Goal: Complete application form: Complete application form

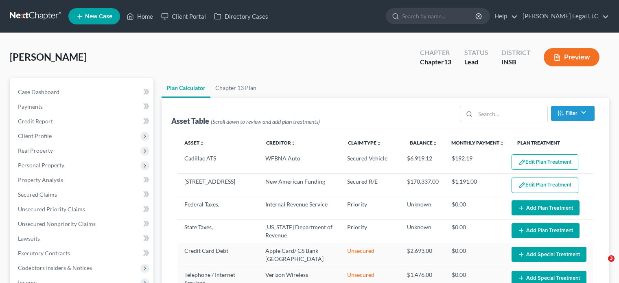
select select "35"
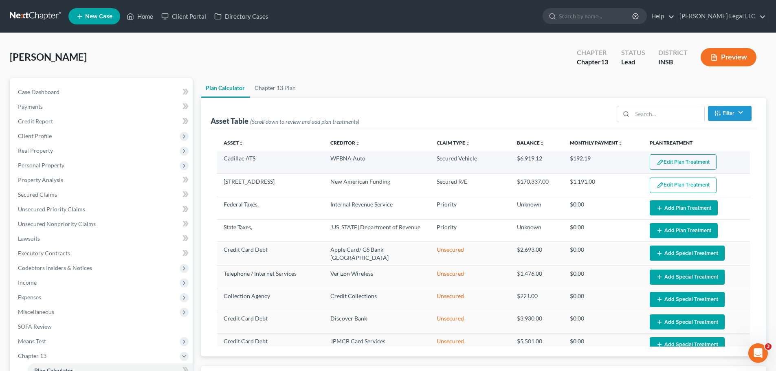
click at [619, 163] on button "Edit Plan Treatment" at bounding box center [682, 161] width 67 height 15
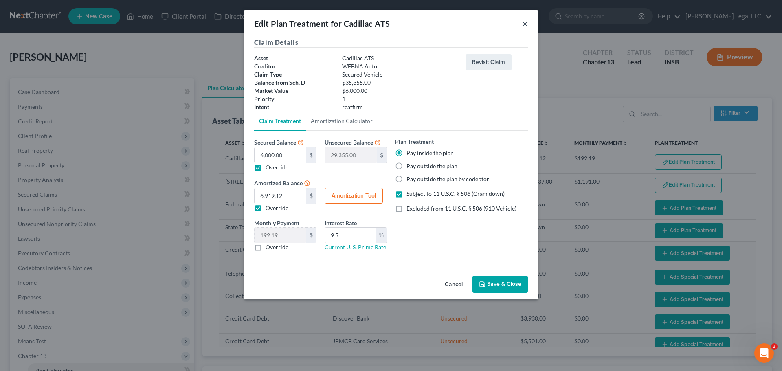
drag, startPoint x: 526, startPoint y: 25, endPoint x: 214, endPoint y: 316, distance: 427.3
click at [526, 25] on button "×" at bounding box center [525, 24] width 6 height 10
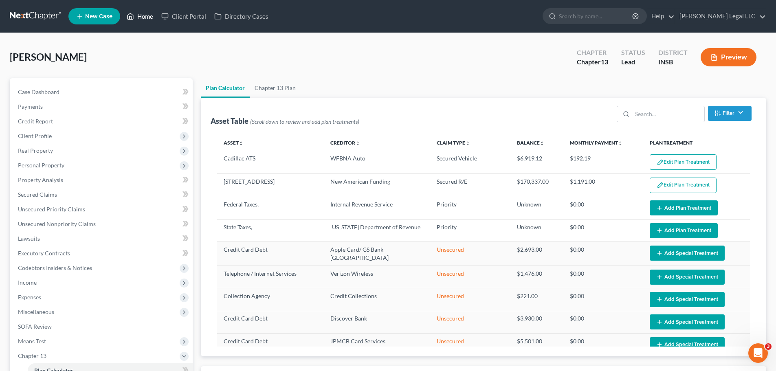
click at [146, 15] on link "Home" at bounding box center [140, 16] width 35 height 15
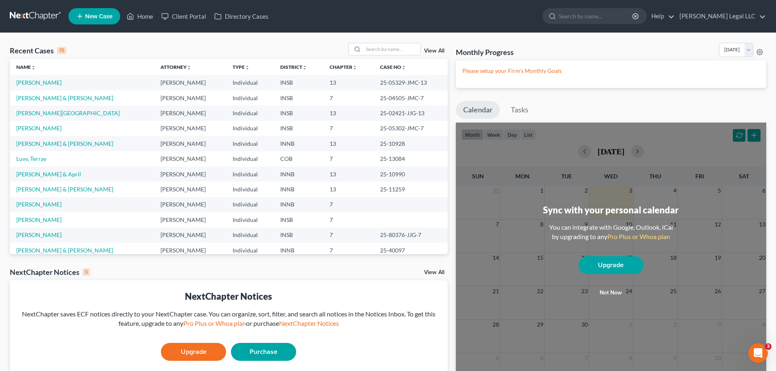
click at [92, 12] on link "New Case" at bounding box center [94, 16] width 52 height 16
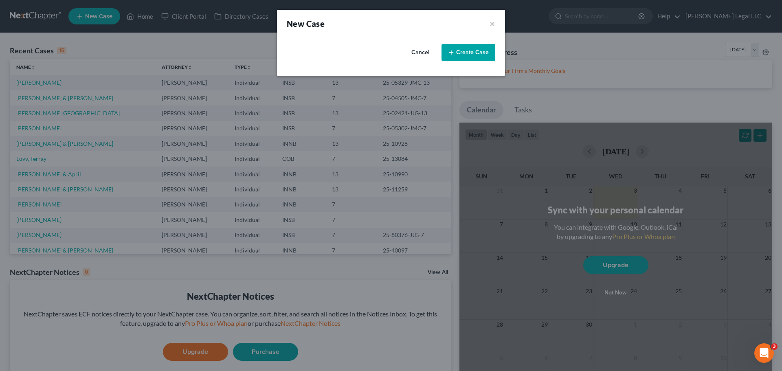
select select "28"
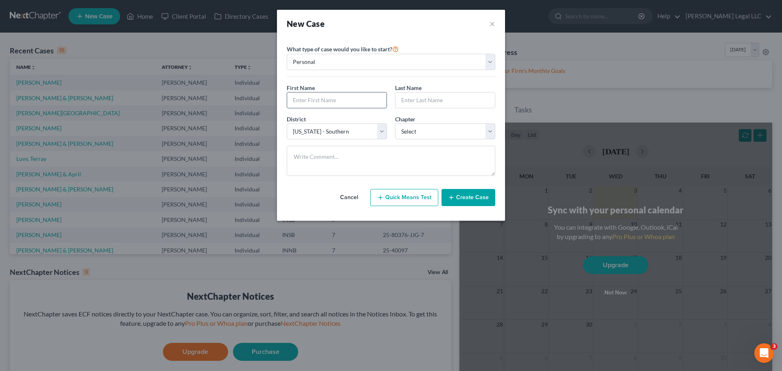
click at [344, 106] on input "text" at bounding box center [336, 99] width 99 height 15
click at [345, 103] on input "text" at bounding box center [336, 99] width 99 height 15
type input "[PERSON_NAME]"
click at [412, 133] on select "Select 7 11 12 13" at bounding box center [445, 131] width 100 height 16
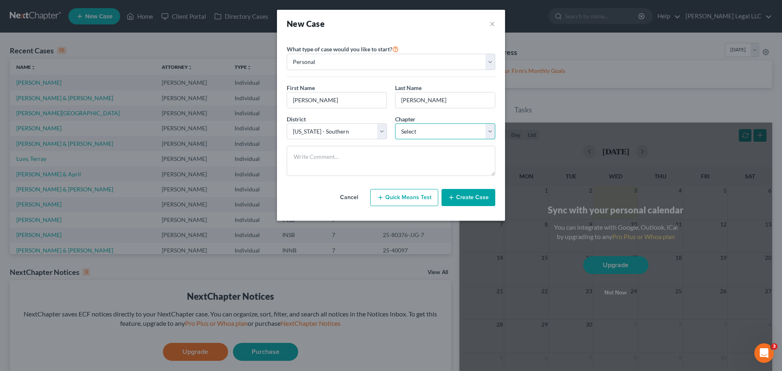
select select "3"
click at [395, 123] on select "Select 7 11 12 13" at bounding box center [445, 131] width 100 height 16
click at [453, 198] on icon "button" at bounding box center [451, 197] width 7 height 7
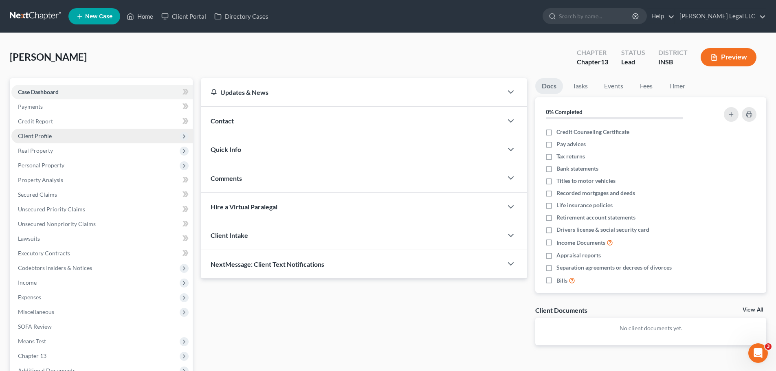
click at [40, 134] on span "Client Profile" at bounding box center [35, 135] width 34 height 7
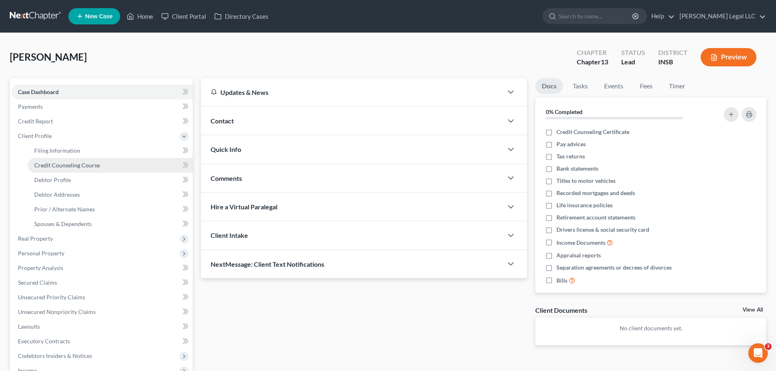
click at [45, 162] on span "Credit Counseling Course" at bounding box center [67, 165] width 66 height 7
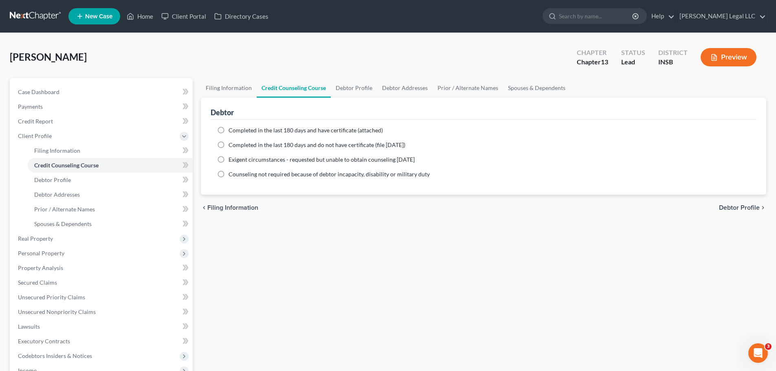
click at [228, 128] on label "Completed in the last 180 days and have certificate (attached)" at bounding box center [305, 130] width 154 height 8
click at [232, 128] on input "Completed in the last 180 days and have certificate (attached)" at bounding box center [234, 128] width 5 height 5
radio input "true"
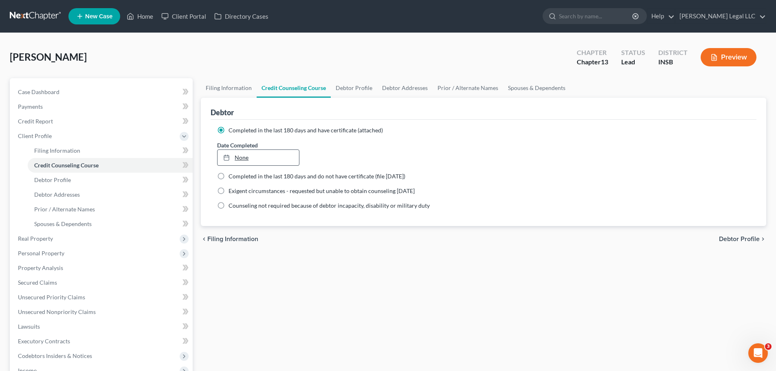
type input "[DATE]"
click at [255, 158] on link "None" at bounding box center [257, 157] width 81 height 15
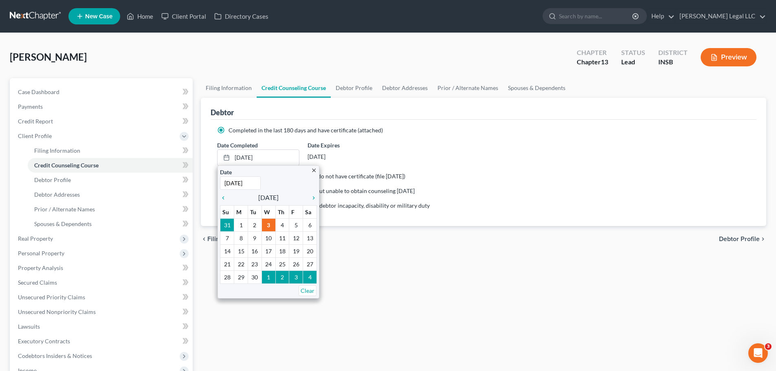
click at [410, 264] on div "Filing Information Credit Counseling Course Debtor Profile Debtor Addresses Pri…" at bounding box center [483, 298] width 573 height 441
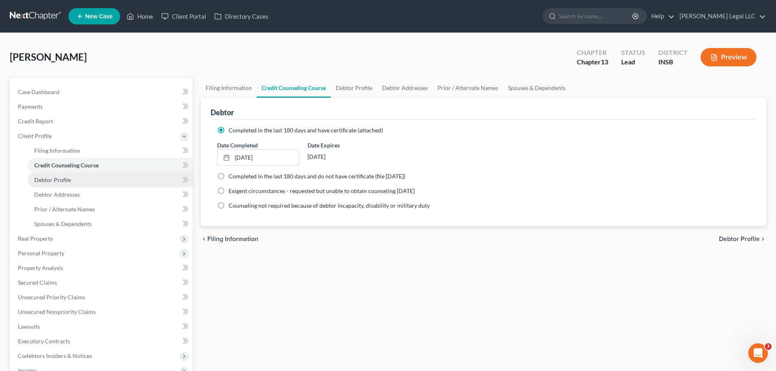
click at [68, 180] on span "Debtor Profile" at bounding box center [52, 179] width 37 height 7
select select "0"
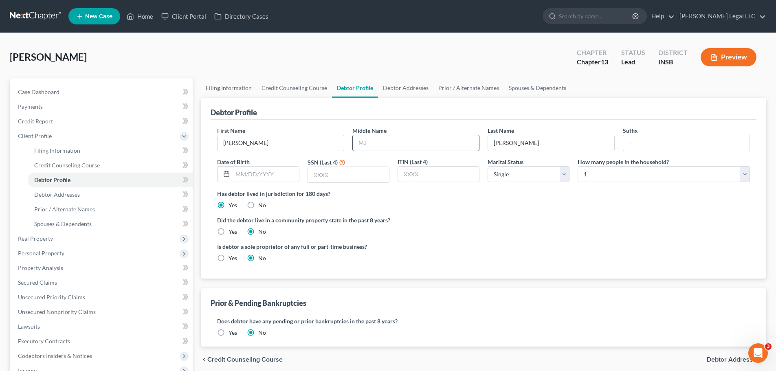
click at [368, 140] on input "text" at bounding box center [416, 142] width 126 height 15
type input "[PERSON_NAME]"
type input "[DATE]"
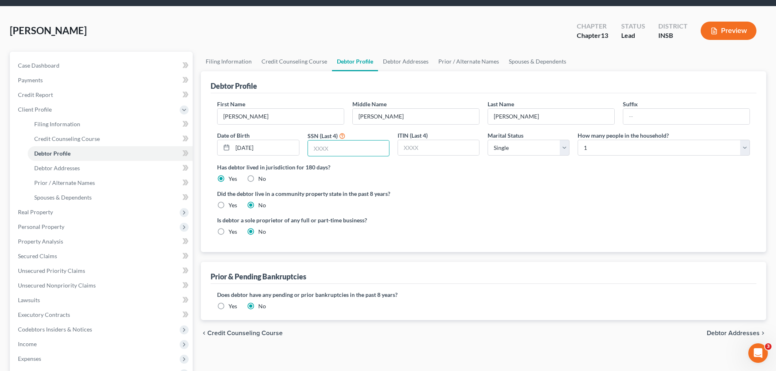
scroll to position [41, 0]
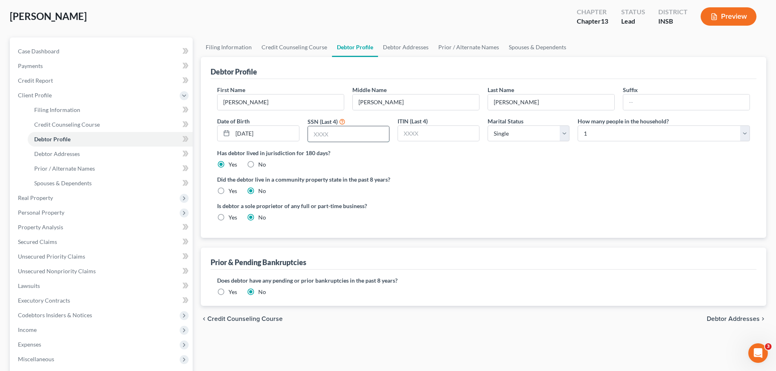
click at [342, 133] on input "text" at bounding box center [348, 133] width 81 height 15
type input "8304"
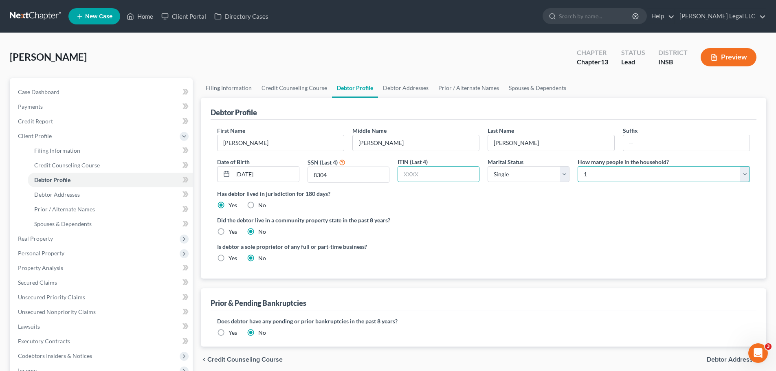
click at [605, 182] on select "Select 1 2 3 4 5 6 7 8 9 10 11 12 13 14 15 16 17 18 19 20" at bounding box center [663, 174] width 172 height 16
select select "3"
click at [577, 166] on select "Select 1 2 3 4 5 6 7 8 9 10 11 12 13 14 15 16 17 18 19 20" at bounding box center [663, 174] width 172 height 16
click at [510, 228] on div "Did the debtor live in a community property state in the past 8 years? Yes No" at bounding box center [483, 226] width 533 height 20
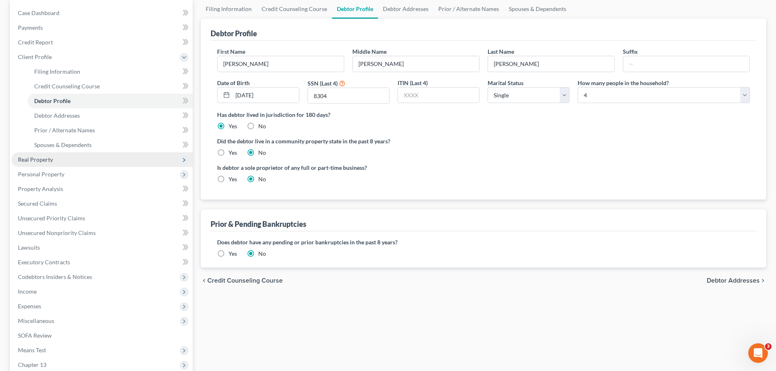
scroll to position [81, 0]
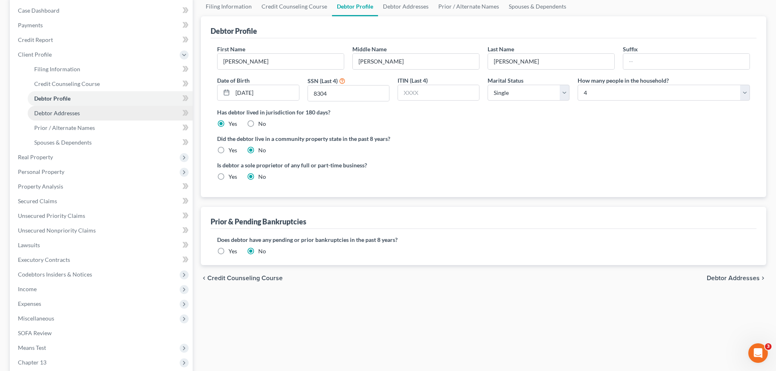
click at [86, 118] on link "Debtor Addresses" at bounding box center [110, 113] width 165 height 15
select select "0"
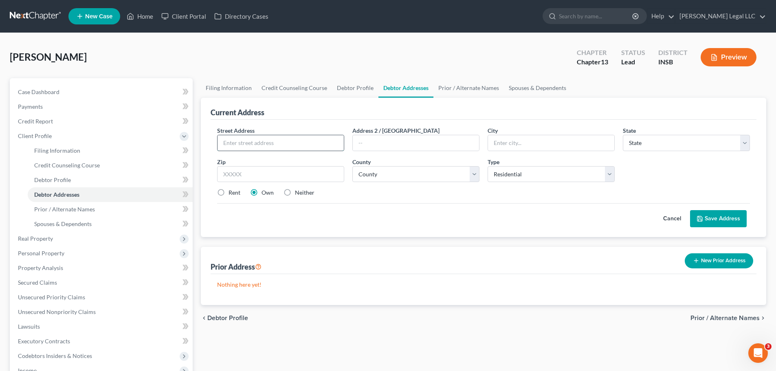
click at [235, 145] on input "text" at bounding box center [280, 142] width 126 height 15
type input "[STREET_ADDRESS]"
type input "N"
type input "46060"
click at [408, 168] on select "County" at bounding box center [415, 174] width 127 height 16
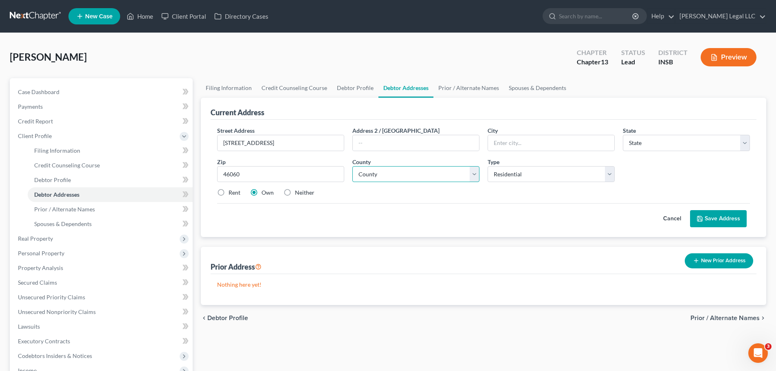
type input "[GEOGRAPHIC_DATA]"
select select "15"
click at [406, 178] on select "County" at bounding box center [415, 174] width 127 height 16
click at [406, 178] on select "County [GEOGRAPHIC_DATA] [GEOGRAPHIC_DATA] [GEOGRAPHIC_DATA] [GEOGRAPHIC_DATA] …" at bounding box center [415, 174] width 127 height 16
select select "28"
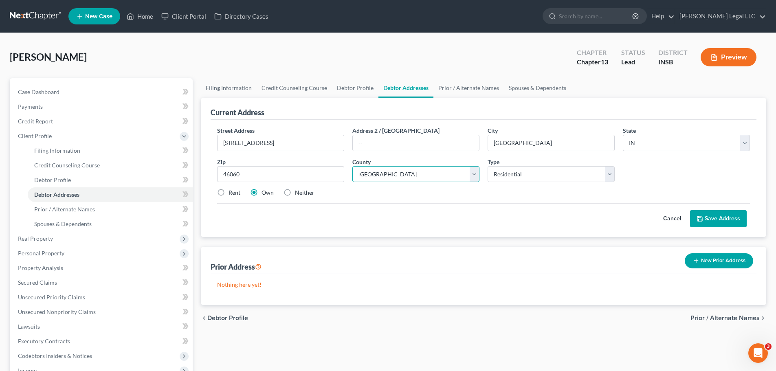
click at [352, 166] on select "County [GEOGRAPHIC_DATA] [GEOGRAPHIC_DATA] [GEOGRAPHIC_DATA] [GEOGRAPHIC_DATA] …" at bounding box center [415, 174] width 127 height 16
click at [619, 217] on button "Save Address" at bounding box center [718, 218] width 57 height 17
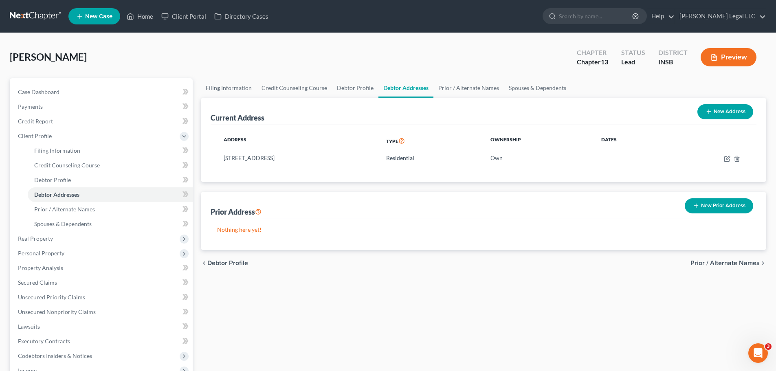
drag, startPoint x: 573, startPoint y: 291, endPoint x: 660, endPoint y: 390, distance: 132.4
click at [619, 283] on html "Home New Case Client Portal Directory Cases [PERSON_NAME] Legal LLC [EMAIL_ADDR…" at bounding box center [388, 275] width 776 height 550
click at [68, 223] on span "Spouses & Dependents" at bounding box center [62, 223] width 57 height 7
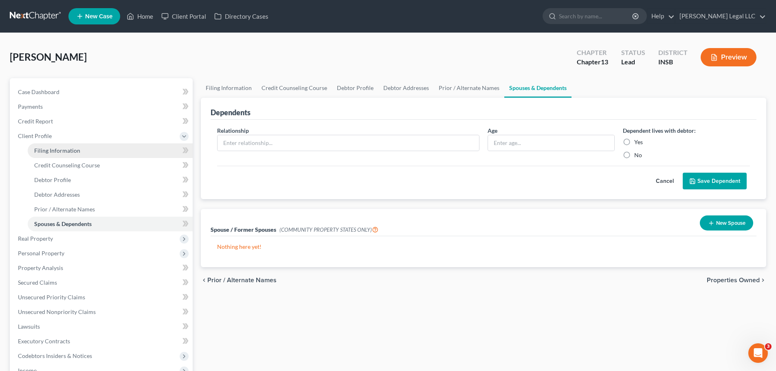
click at [41, 152] on span "Filing Information" at bounding box center [57, 150] width 46 height 7
select select "1"
select select "0"
select select "3"
select select "28"
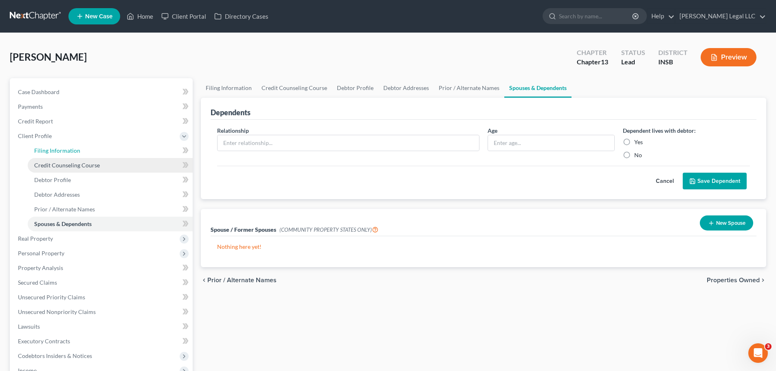
select select "15"
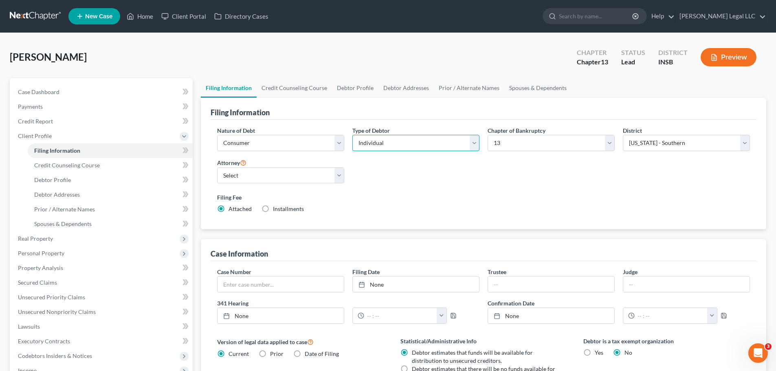
click at [376, 144] on select "Select Individual Joint" at bounding box center [415, 143] width 127 height 16
select select "1"
click at [352, 135] on select "Select Individual Joint" at bounding box center [415, 143] width 127 height 16
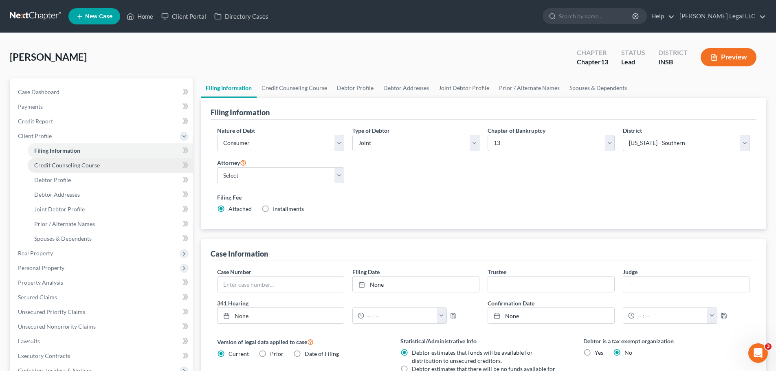
click at [65, 167] on span "Credit Counseling Course" at bounding box center [67, 165] width 66 height 7
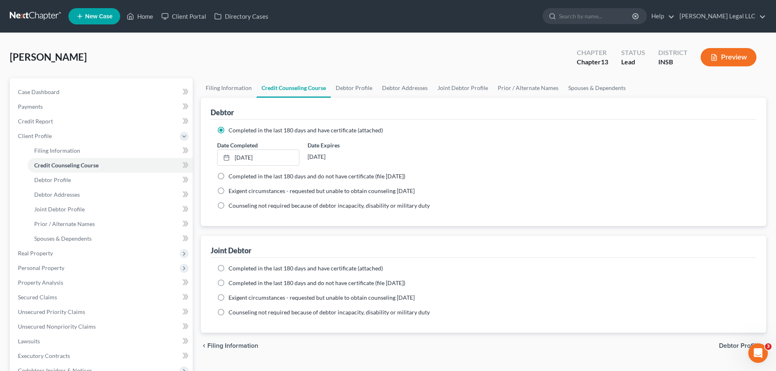
click at [228, 266] on label "Completed in the last 180 days and have certificate (attached)" at bounding box center [305, 268] width 154 height 8
click at [232, 266] on input "Completed in the last 180 days and have certificate (attached)" at bounding box center [234, 266] width 5 height 5
radio input "true"
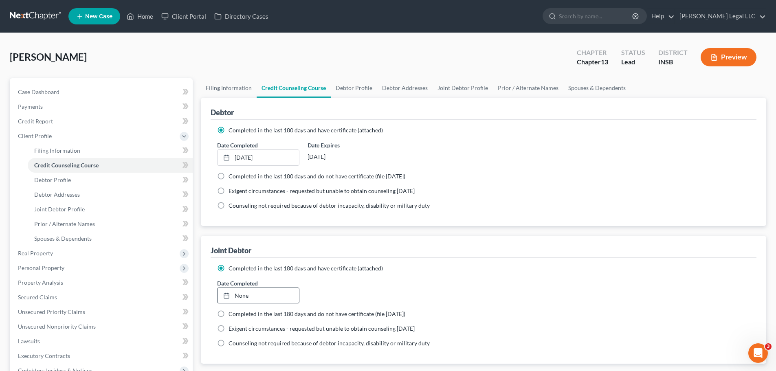
click at [256, 283] on div "None close Date Time chevron_left [DATE] chevron_right Su M Tu W Th F Sa 31 1 2…" at bounding box center [258, 295] width 82 height 16
drag, startPoint x: 262, startPoint y: 299, endPoint x: 281, endPoint y: 286, distance: 22.9
click at [262, 283] on link "None" at bounding box center [257, 295] width 81 height 15
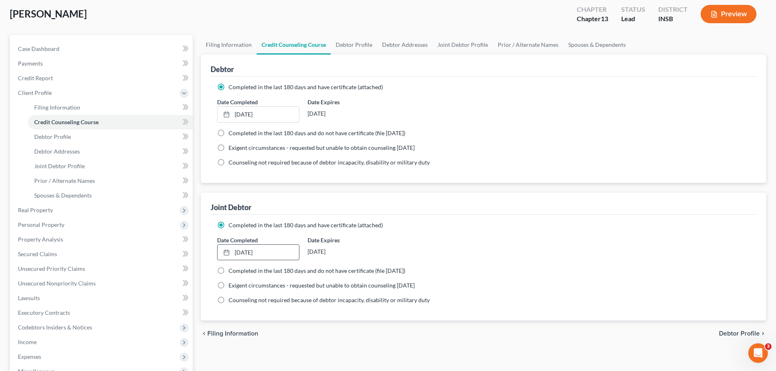
scroll to position [41, 0]
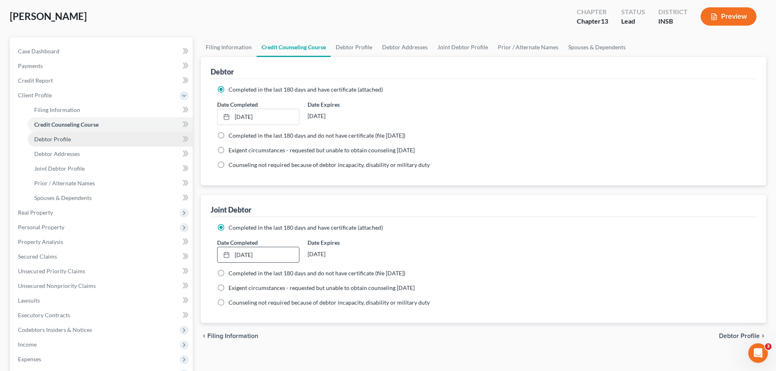
click at [39, 136] on span "Debtor Profile" at bounding box center [52, 139] width 37 height 7
select select "1"
select select "3"
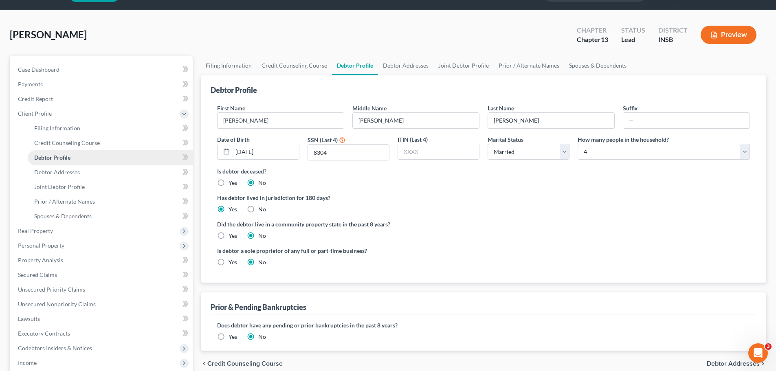
scroll to position [41, 0]
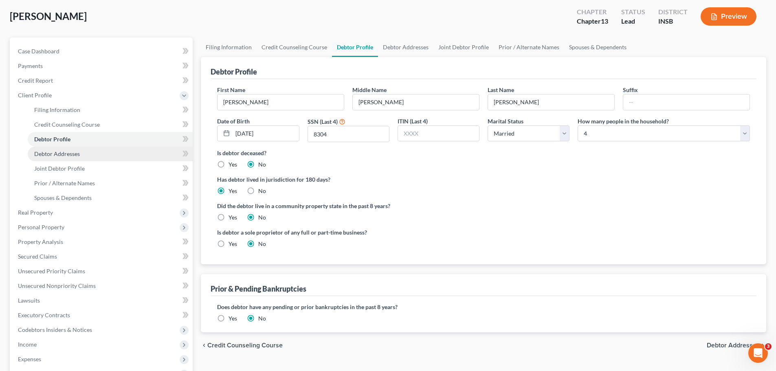
click at [44, 152] on ul "Filing Information Credit Counseling Course Debtor Profile Debtor Addresses" at bounding box center [101, 154] width 181 height 103
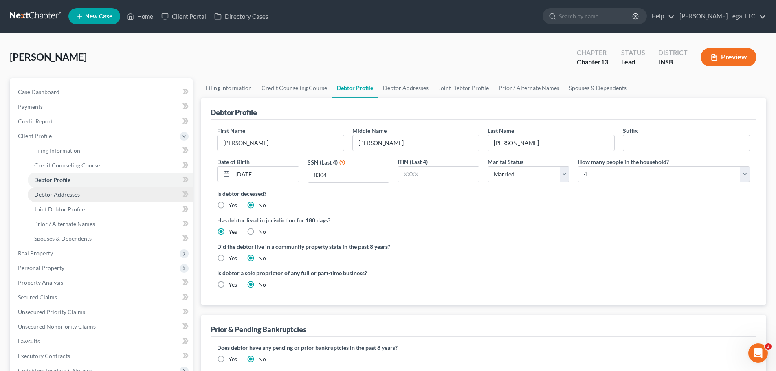
click at [45, 193] on span "Debtor Addresses" at bounding box center [57, 194] width 46 height 7
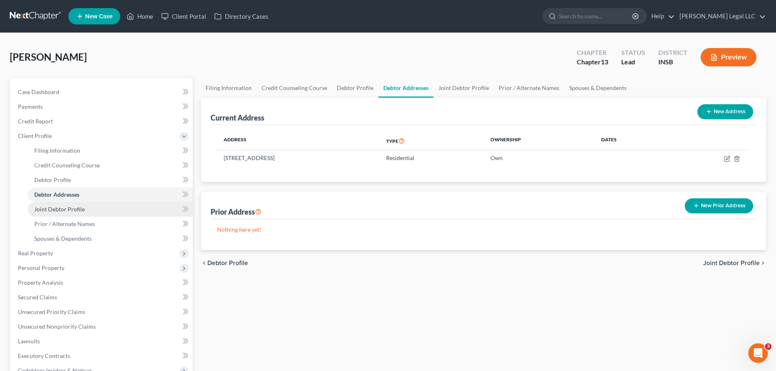
click at [103, 208] on link "Joint Debtor Profile" at bounding box center [110, 209] width 165 height 15
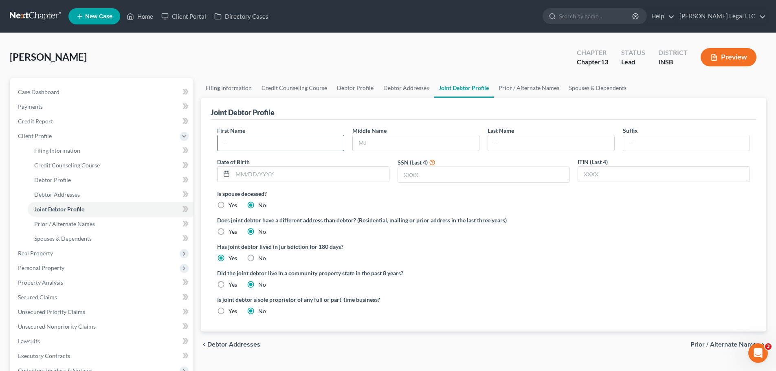
click at [263, 143] on input "text" at bounding box center [280, 142] width 126 height 15
click at [285, 142] on input "text" at bounding box center [280, 142] width 126 height 15
type input "[PERSON_NAME]"
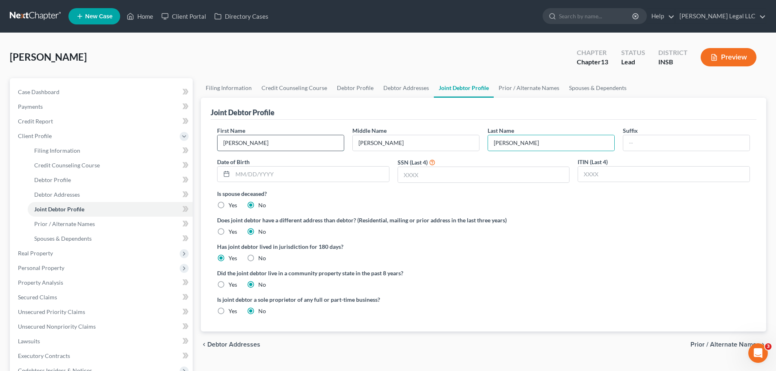
click at [270, 148] on input "[PERSON_NAME]" at bounding box center [280, 142] width 126 height 15
type input "[PERSON_NAME]"
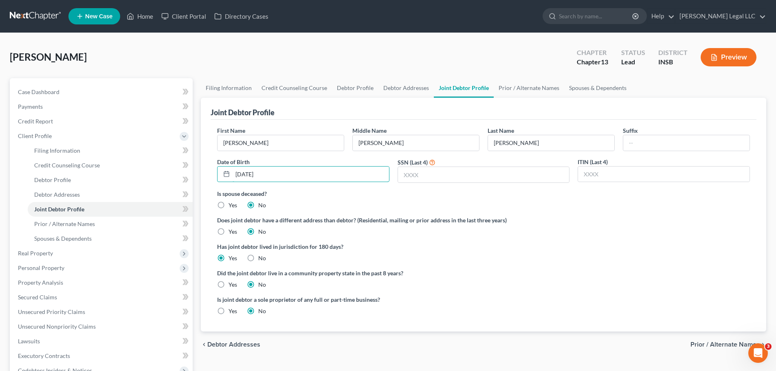
type input "[DATE]"
click at [476, 177] on input "text" at bounding box center [483, 174] width 171 height 15
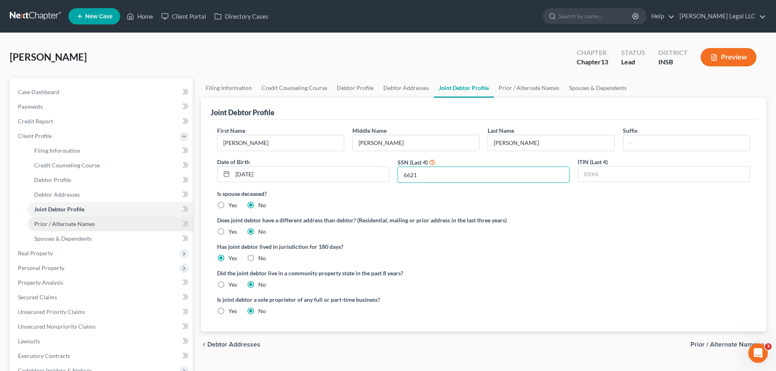
type input "6621"
click at [77, 226] on span "Prior / Alternate Names" at bounding box center [64, 223] width 61 height 7
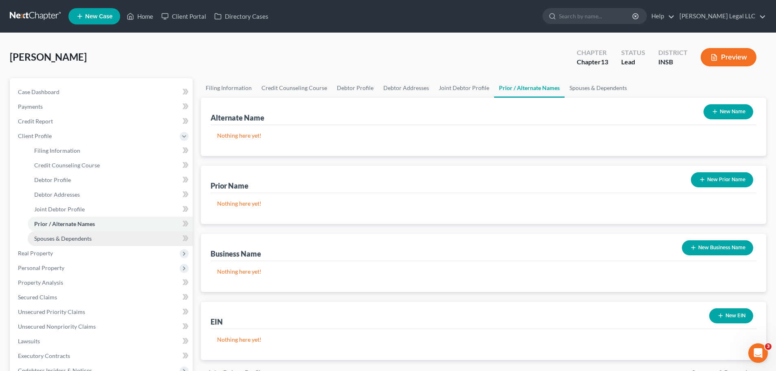
click at [78, 234] on link "Spouses & Dependents" at bounding box center [110, 238] width 165 height 15
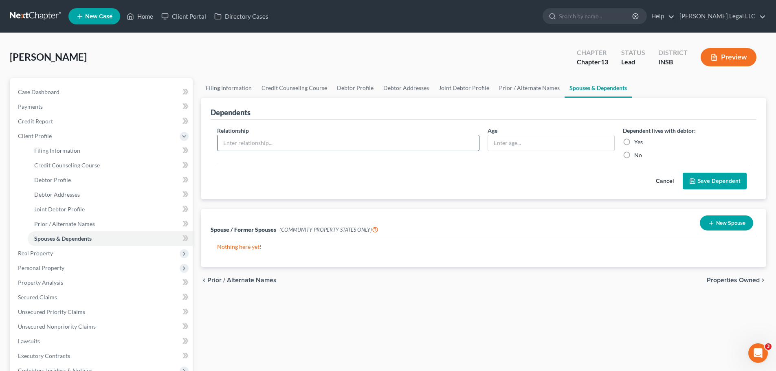
click at [295, 140] on input "text" at bounding box center [347, 142] width 261 height 15
type input "Child"
type input "5"
click at [619, 142] on label "Yes" at bounding box center [638, 142] width 9 height 8
click at [619, 142] on input "Yes" at bounding box center [639, 140] width 5 height 5
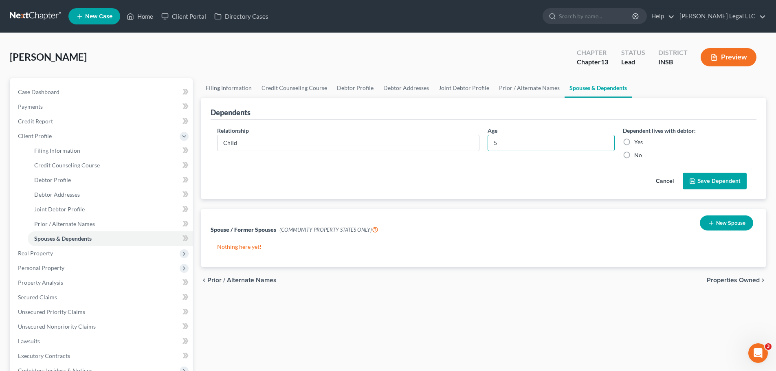
radio input "true"
click at [619, 183] on button "Save Dependent" at bounding box center [714, 181] width 64 height 17
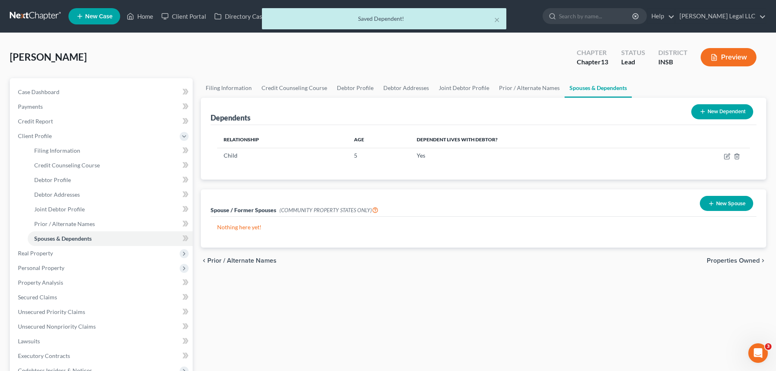
click at [619, 110] on button "New Dependent" at bounding box center [722, 111] width 62 height 15
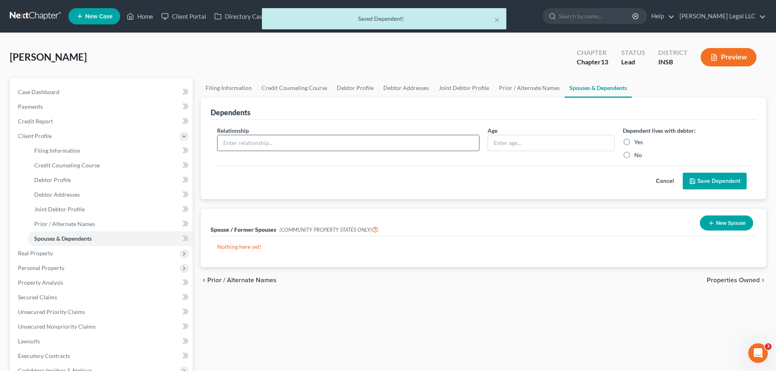
click at [280, 148] on input "text" at bounding box center [347, 142] width 261 height 15
type input "Child"
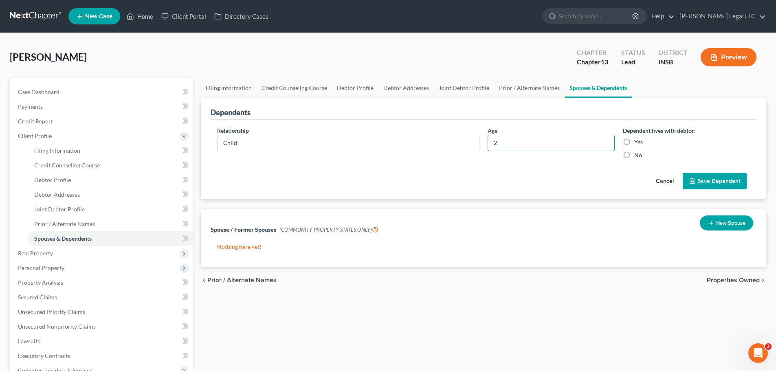
type input "2"
click at [619, 144] on label "Yes" at bounding box center [638, 142] width 9 height 8
click at [619, 143] on input "Yes" at bounding box center [639, 140] width 5 height 5
radio input "true"
click at [619, 180] on icon "submit" at bounding box center [692, 181] width 5 height 5
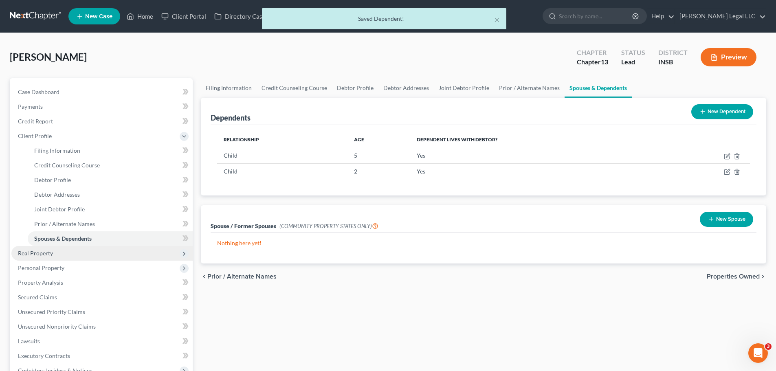
click at [29, 250] on span "Real Property" at bounding box center [35, 253] width 35 height 7
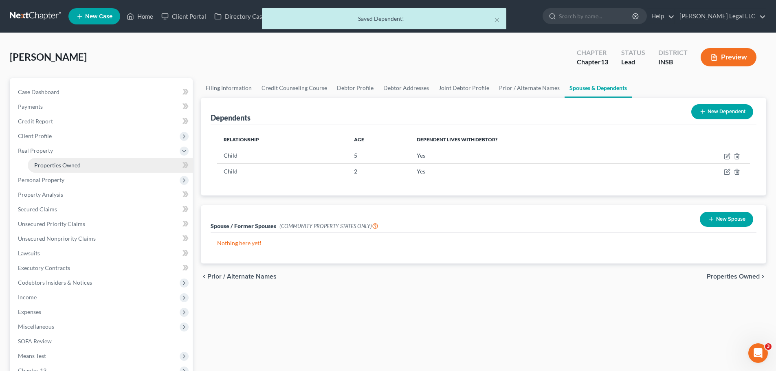
click at [68, 167] on span "Properties Owned" at bounding box center [57, 165] width 46 height 7
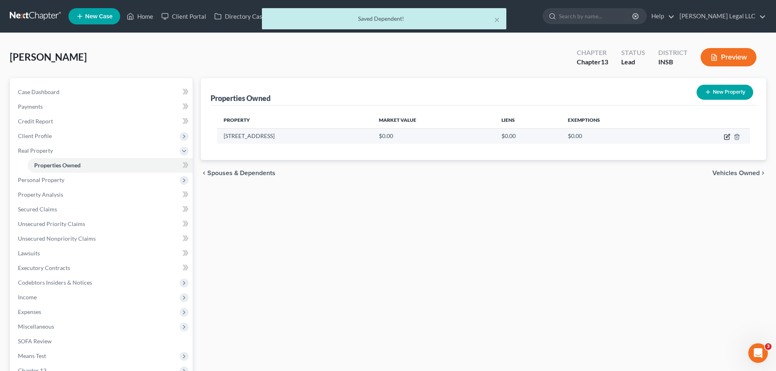
click at [619, 136] on icon "button" at bounding box center [728, 136] width 4 height 4
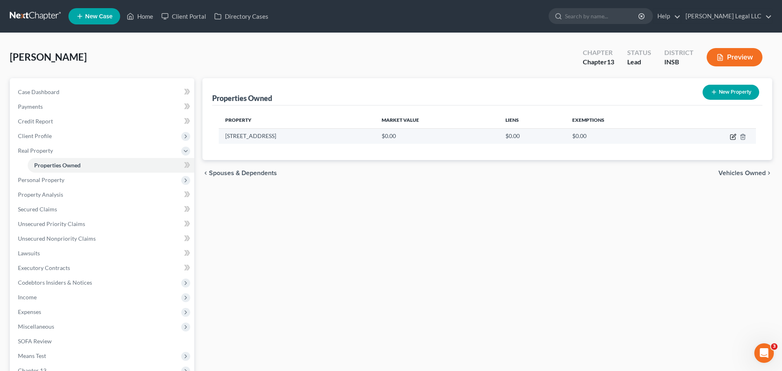
select select "15"
select select "28"
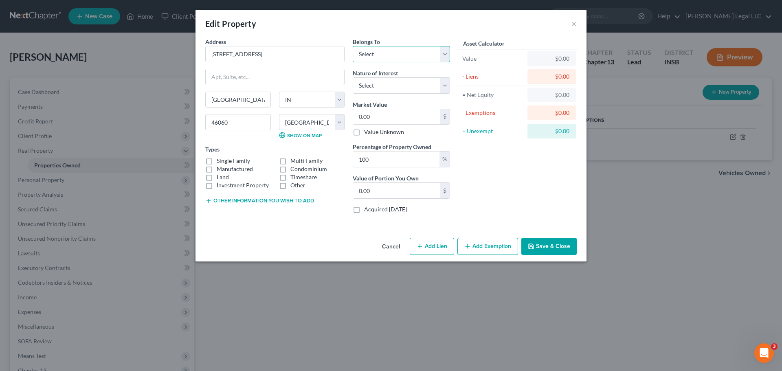
click at [388, 56] on select "Select Debtor 1 Only Debtor 2 Only Debtor 1 And Debtor 2 Only At Least One Of T…" at bounding box center [401, 54] width 97 height 16
select select "2"
click at [353, 46] on select "Select Debtor 1 Only Debtor 2 Only Debtor 1 And Debtor 2 Only At Least One Of T…" at bounding box center [401, 54] width 97 height 16
click at [384, 90] on select "Select Fee Simple Joint Tenant Life Estate Equitable Interest Future Interest T…" at bounding box center [401, 85] width 97 height 16
select select "1"
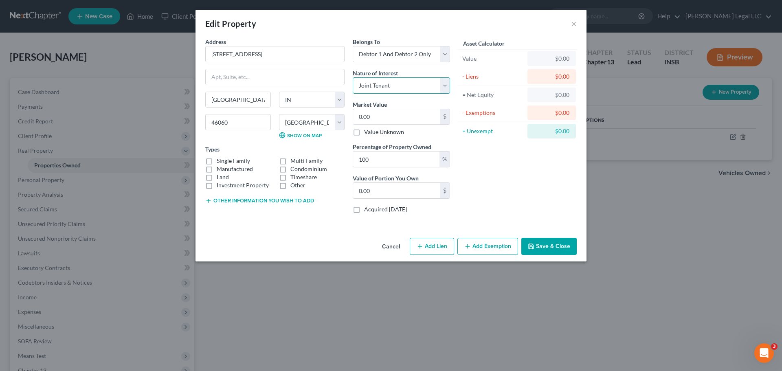
click at [353, 77] on select "Select Fee Simple Joint Tenant Life Estate Equitable Interest Future Interest T…" at bounding box center [401, 85] width 97 height 16
click at [377, 118] on input "0.00" at bounding box center [396, 116] width 87 height 15
type input "3"
type input "3.00"
type input "35"
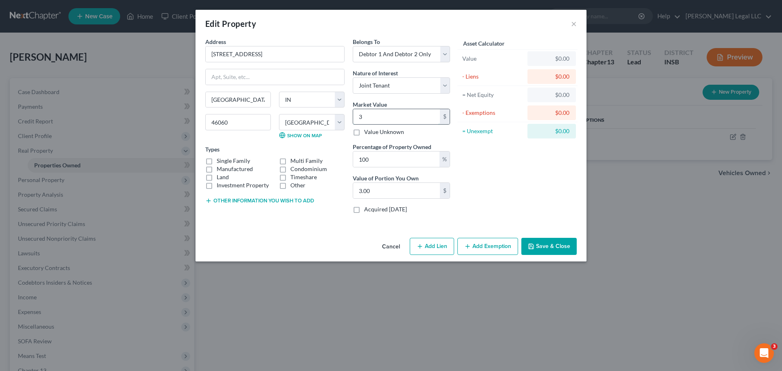
type input "35.00"
type input "350"
type input "350.00"
type input "3500"
type input "3,500.00"
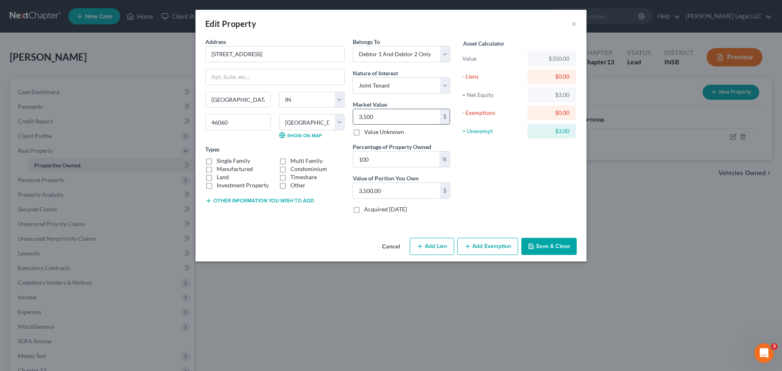
type input "3,5000"
type input "35,000.00"
type input "35,0000"
type input "350,000.00"
type input "350,000"
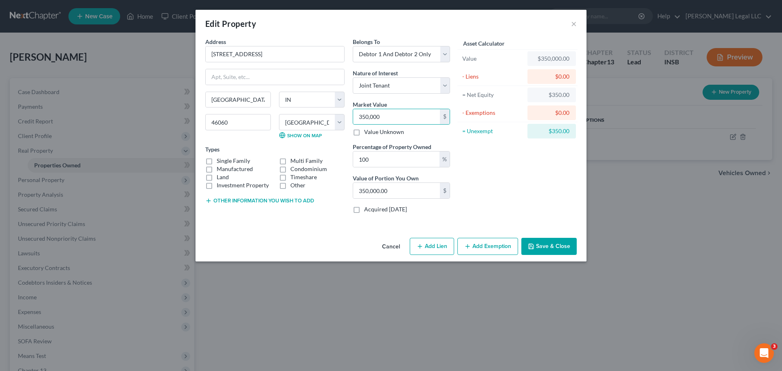
click at [429, 243] on button "Add Lien" at bounding box center [432, 246] width 44 height 17
select select "2"
select select "0"
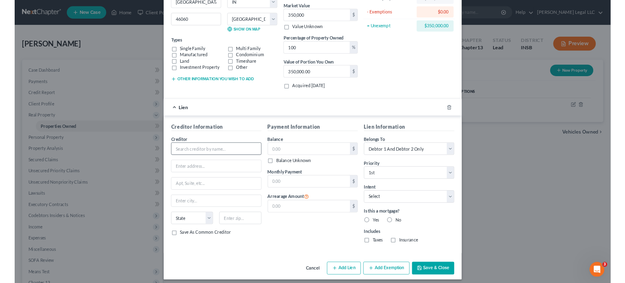
scroll to position [102, 0]
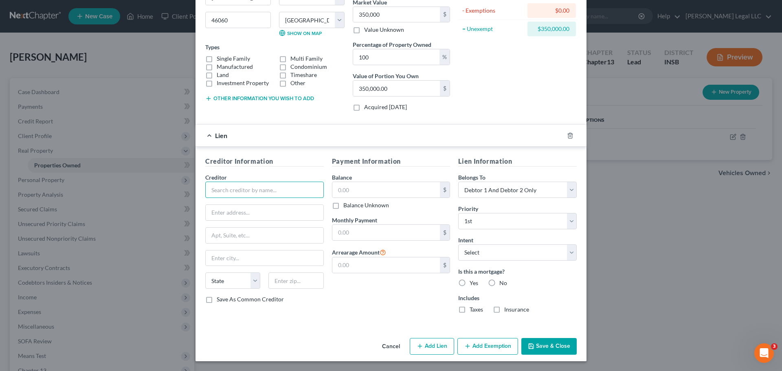
click at [221, 184] on input "text" at bounding box center [264, 190] width 118 height 16
click at [228, 186] on input "text" at bounding box center [264, 190] width 118 height 16
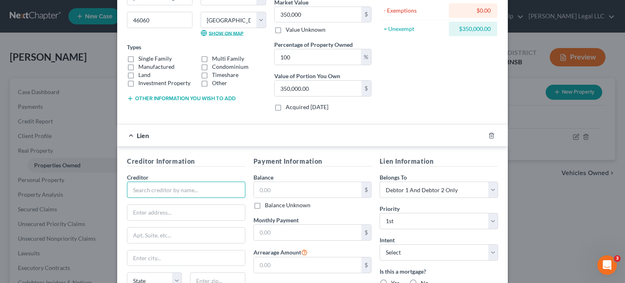
scroll to position [0, 0]
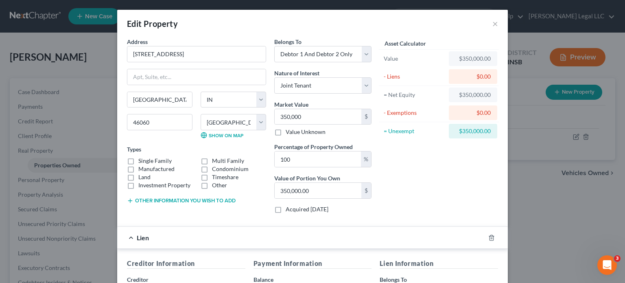
click at [138, 161] on label "Single Family" at bounding box center [154, 161] width 33 height 8
click at [142, 161] on input "Single Family" at bounding box center [144, 159] width 5 height 5
checkbox input "true"
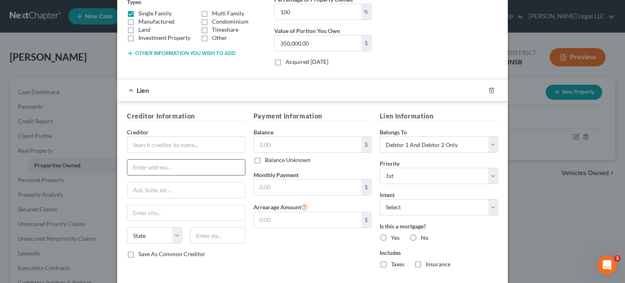
scroll to position [163, 0]
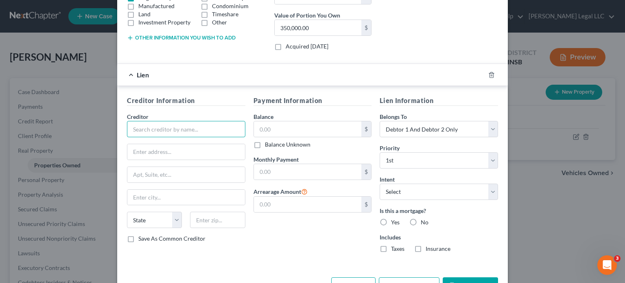
click at [152, 132] on input "text" at bounding box center [186, 129] width 118 height 16
type input "JPMCB Home"
type input "Attn: Bankruptcy"
click at [143, 175] on input "text" at bounding box center [186, 174] width 118 height 15
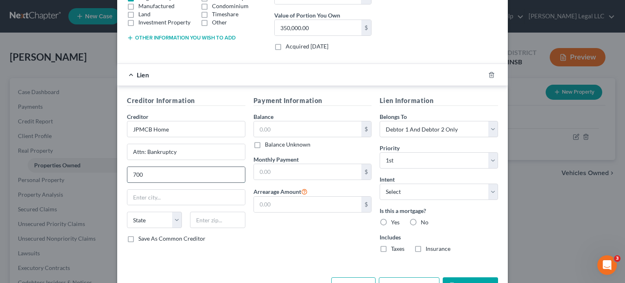
type input "[STREET_ADDRESS][US_STATE]"
type input "71203"
click at [171, 193] on input "text" at bounding box center [186, 197] width 118 height 15
type input "Monroe"
select select "19"
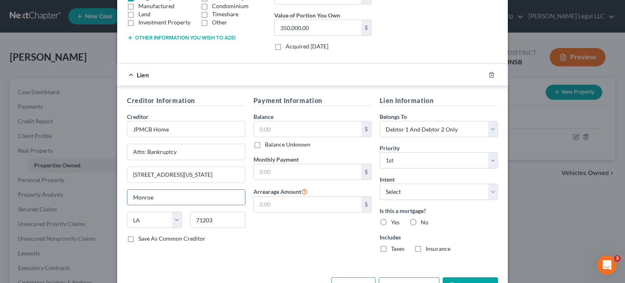
click at [258, 241] on div "Payment Information Balance $ Balance Unknown Balance Undetermined $ Balance Un…" at bounding box center [313, 177] width 127 height 163
click at [265, 126] on input "text" at bounding box center [308, 128] width 108 height 15
type input "187,866"
click at [276, 170] on input "text" at bounding box center [308, 171] width 108 height 15
type input "1,501"
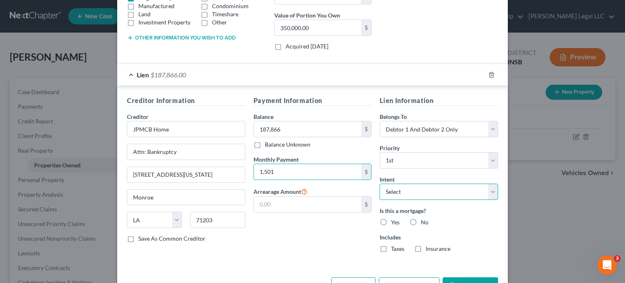
click at [394, 193] on select "Select Surrender Redeem Reaffirm Avoid Other" at bounding box center [439, 192] width 118 height 16
select select "2"
click at [380, 184] on select "Select Surrender Redeem Reaffirm Avoid Other" at bounding box center [439, 192] width 118 height 16
click at [391, 219] on label "Yes" at bounding box center [395, 222] width 9 height 8
click at [395, 219] on input "Yes" at bounding box center [397, 220] width 5 height 5
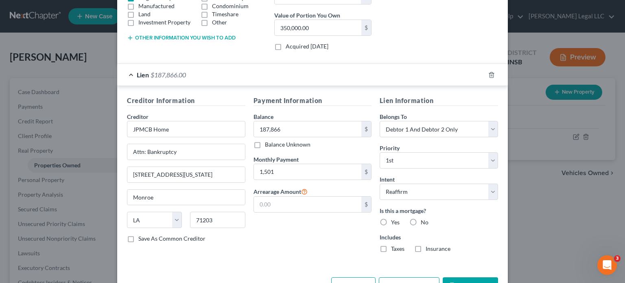
radio input "true"
click at [391, 248] on label "Taxes" at bounding box center [397, 249] width 13 height 8
click at [395, 248] on input "Taxes" at bounding box center [397, 247] width 5 height 5
checkbox input "true"
click at [426, 247] on label "Insurance" at bounding box center [438, 249] width 25 height 8
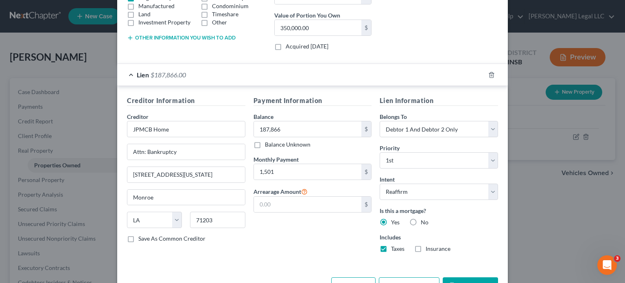
click at [429, 247] on input "Insurance" at bounding box center [431, 247] width 5 height 5
checkbox input "true"
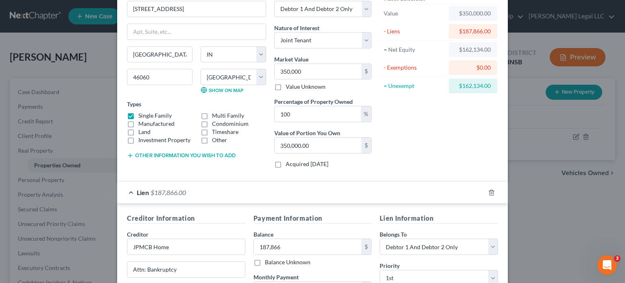
scroll to position [189, 0]
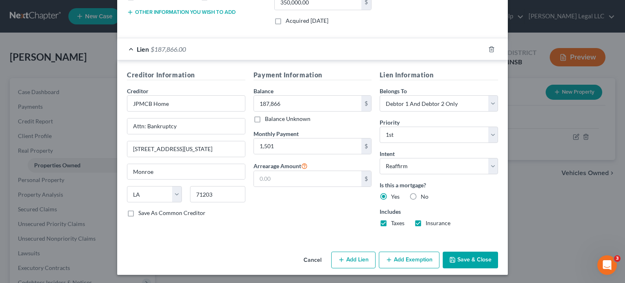
click at [460, 259] on button "Save & Close" at bounding box center [470, 260] width 55 height 17
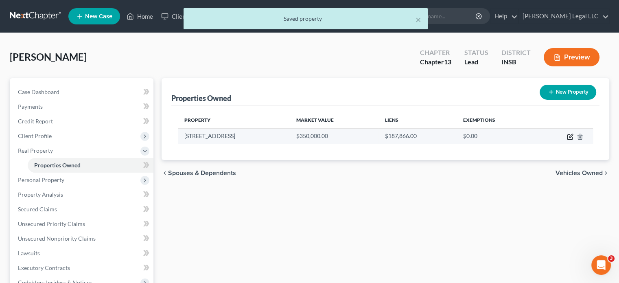
click at [570, 138] on icon "button" at bounding box center [570, 137] width 7 height 7
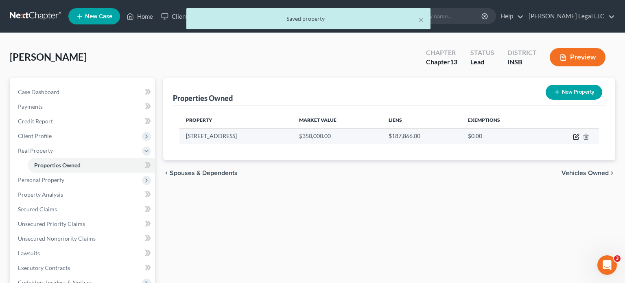
select select "15"
select select "28"
select select "2"
select select "1"
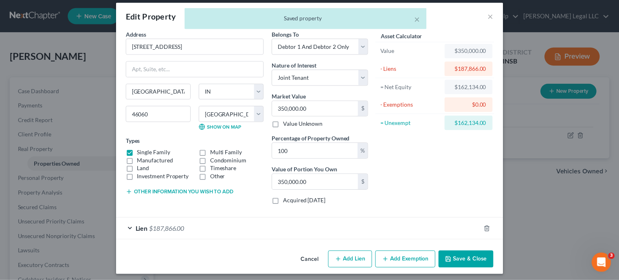
scroll to position [9, 0]
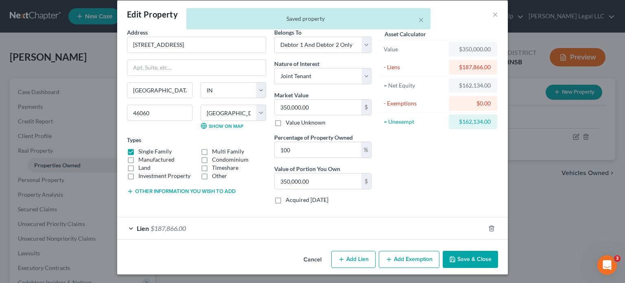
click at [346, 261] on button "Add Lien" at bounding box center [353, 259] width 44 height 17
select select "2"
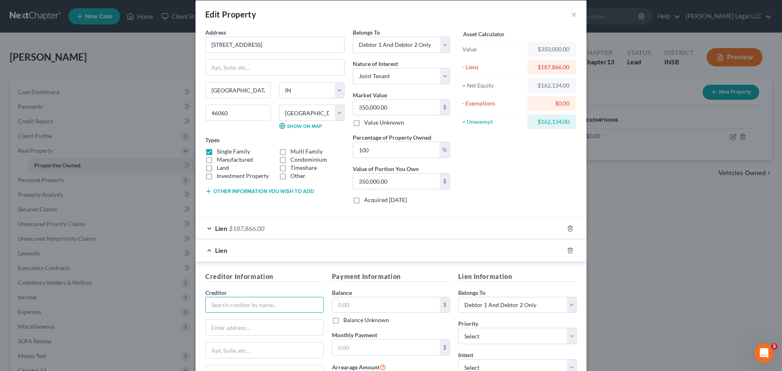
click at [251, 283] on input "text" at bounding box center [264, 305] width 118 height 16
type input "Rocket Mortgage"
type input "Attn: Bankruptcy"
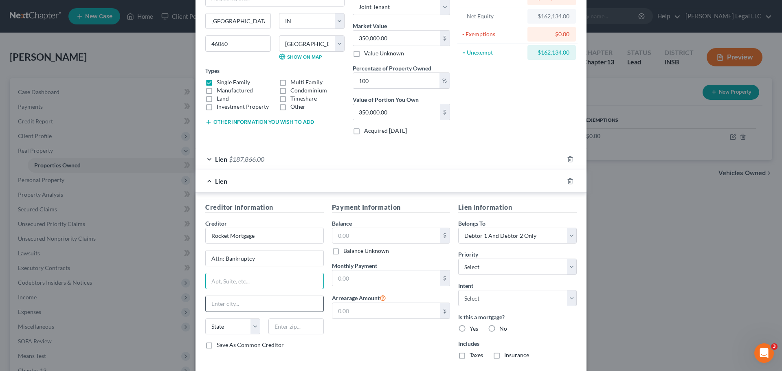
scroll to position [125, 0]
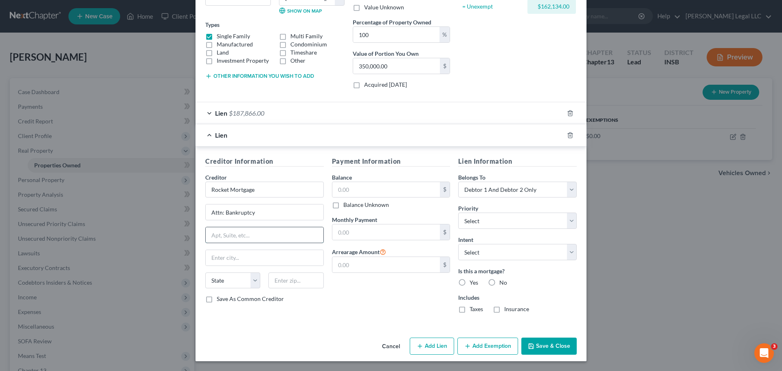
click at [268, 235] on input "text" at bounding box center [265, 234] width 118 height 15
type input "[STREET_ADDRESS][PERSON_NAME]"
type input "48226"
click at [274, 261] on input "text" at bounding box center [265, 257] width 118 height 15
type input "[GEOGRAPHIC_DATA]"
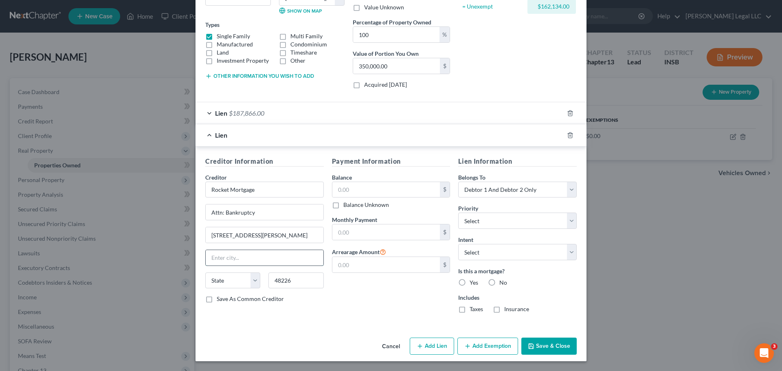
select select "23"
click at [364, 283] on div "Payment Information Balance $ Balance Unknown Balance Undetermined $ Balance Un…" at bounding box center [391, 237] width 127 height 163
click at [398, 189] on input "text" at bounding box center [386, 189] width 108 height 15
type input "64,809"
click at [368, 224] on div "Monthly Payment $" at bounding box center [391, 227] width 118 height 25
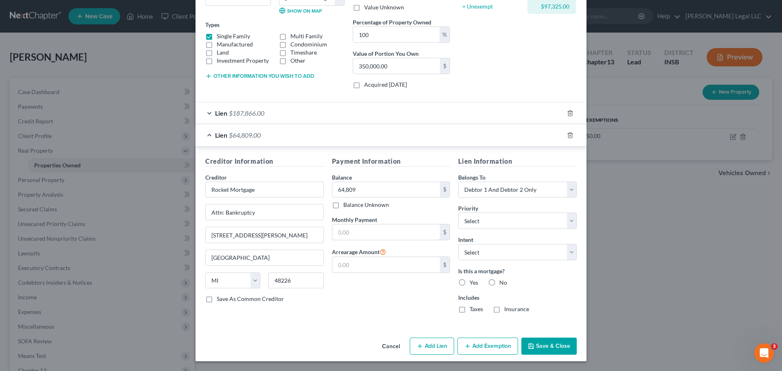
click at [369, 228] on div "Monthly Payment $" at bounding box center [391, 227] width 118 height 25
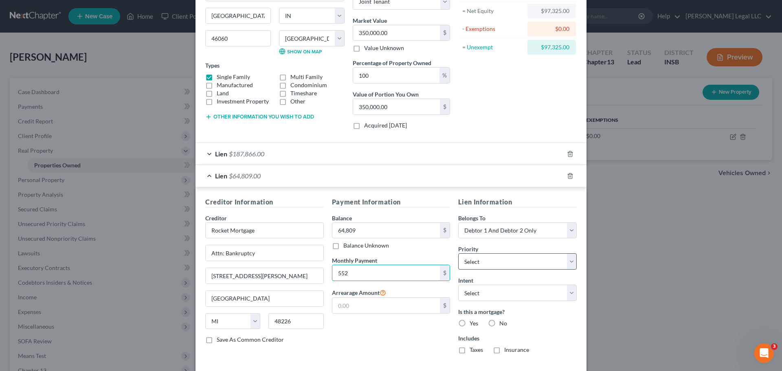
type input "552"
click at [507, 269] on select "Select 1st 2nd 3rd 4th 5th 6th 7th 8th 9th 10th 11th 12th 13th 14th 15th 16th 1…" at bounding box center [517, 261] width 118 height 16
click at [507, 262] on select "Select 1st 2nd 3rd 4th 5th 6th 7th 8th 9th 10th 11th 12th 13th 14th 15th 16th 1…" at bounding box center [517, 261] width 118 height 16
click at [479, 258] on select "Select 1st 2nd 3rd 4th 5th 6th 7th 8th 9th 10th 11th 12th 13th 14th 15th 16th 1…" at bounding box center [517, 261] width 118 height 16
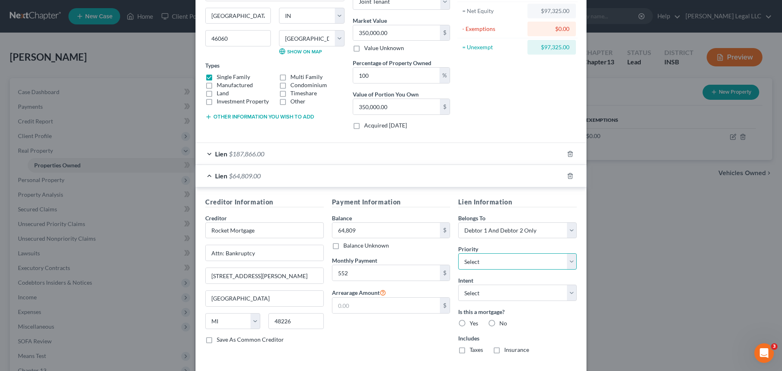
click at [479, 258] on select "Select 1st 2nd 3rd 4th 5th 6th 7th 8th 9th 10th 11th 12th 13th 14th 15th 16th 1…" at bounding box center [517, 261] width 118 height 16
select select "1"
click at [458, 253] on select "Select 1st 2nd 3rd 4th 5th 6th 7th 8th 9th 10th 11th 12th 13th 14th 15th 16th 1…" at bounding box center [517, 261] width 118 height 16
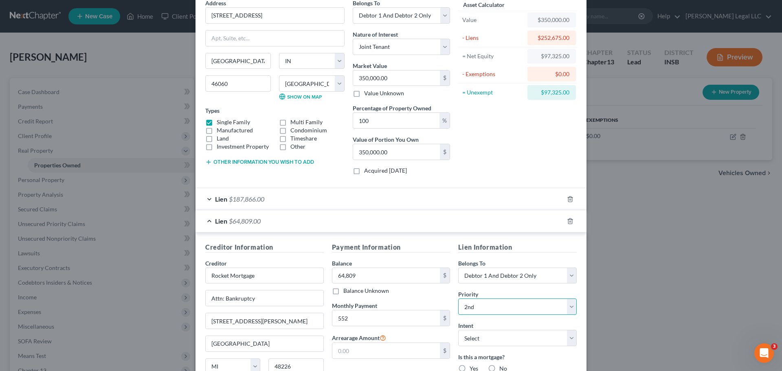
scroll to position [2, 0]
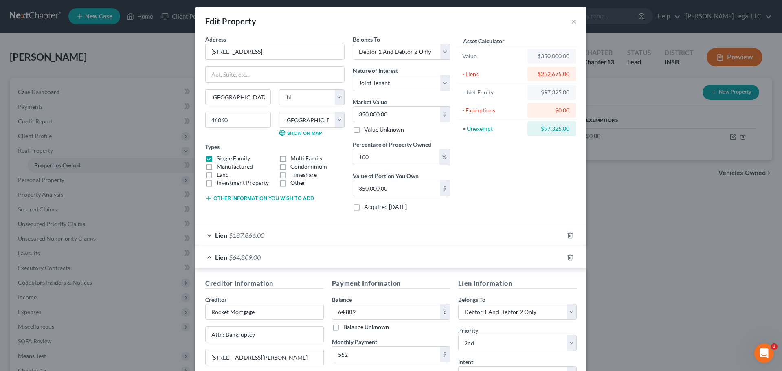
click at [358, 239] on div "Lien $187,866.00" at bounding box center [379, 235] width 368 height 22
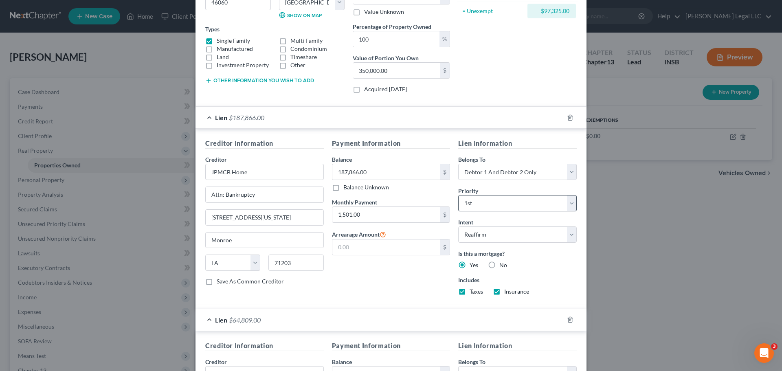
scroll to position [125, 0]
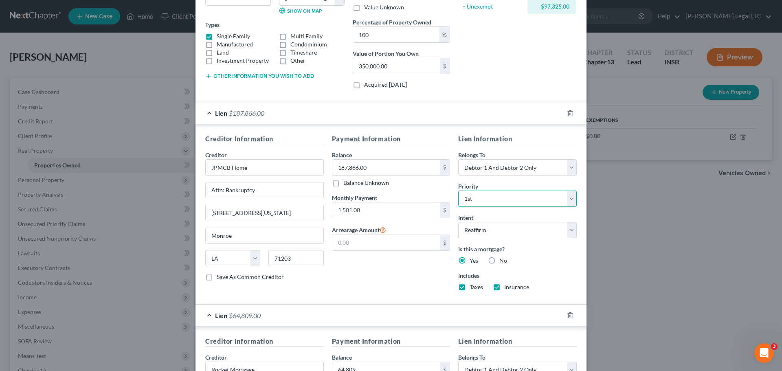
click at [496, 199] on select "Select 1st 2nd 3rd 4th 5th 6th 7th 8th 9th 10th 11th 12th 13th 14th 15th 16th 1…" at bounding box center [517, 199] width 118 height 16
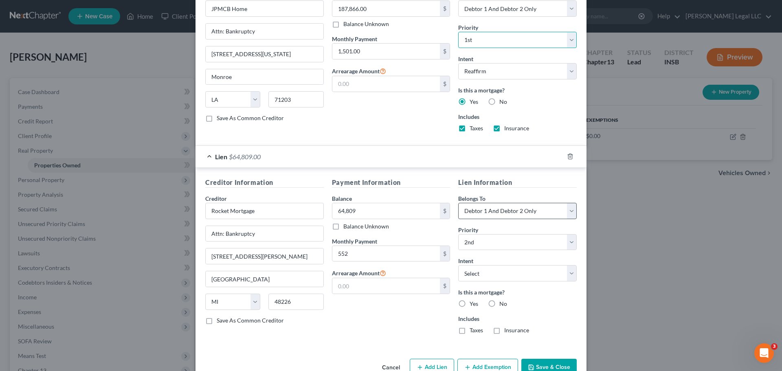
scroll to position [287, 0]
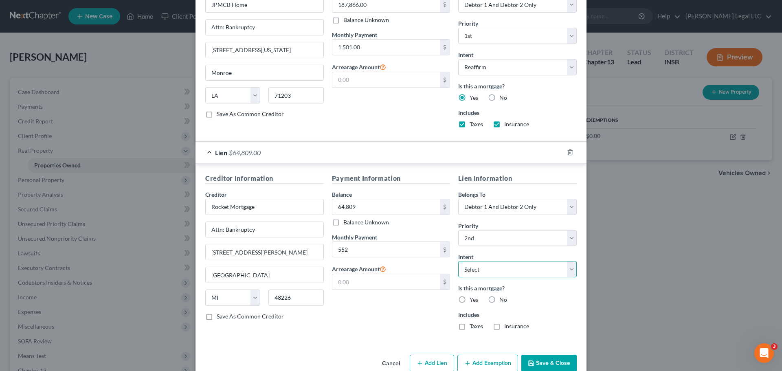
click at [485, 268] on select "Select Surrender Redeem Reaffirm Avoid Other" at bounding box center [517, 269] width 118 height 16
select select "2"
click at [458, 261] on select "Select Surrender Redeem Reaffirm Avoid Other" at bounding box center [517, 269] width 118 height 16
click at [469, 283] on label "Yes" at bounding box center [473, 300] width 9 height 8
click at [473, 283] on input "Yes" at bounding box center [475, 298] width 5 height 5
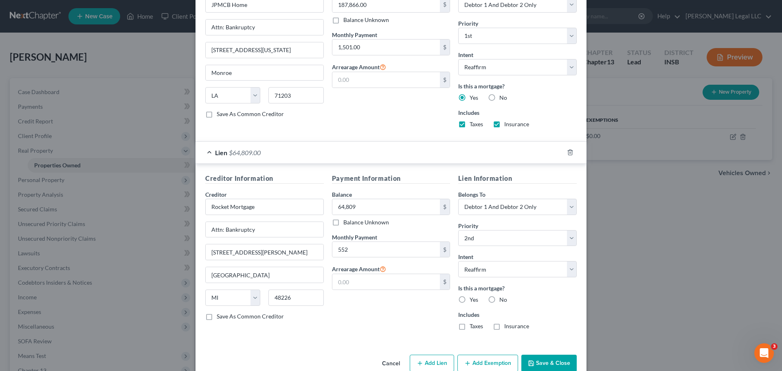
radio input "true"
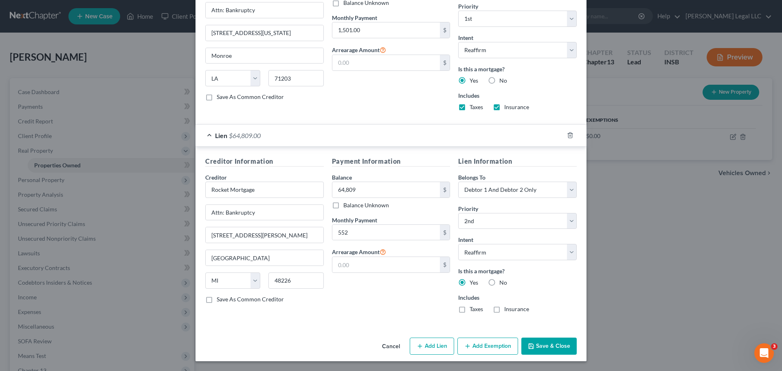
click at [538, 283] on button "Save & Close" at bounding box center [548, 346] width 55 height 17
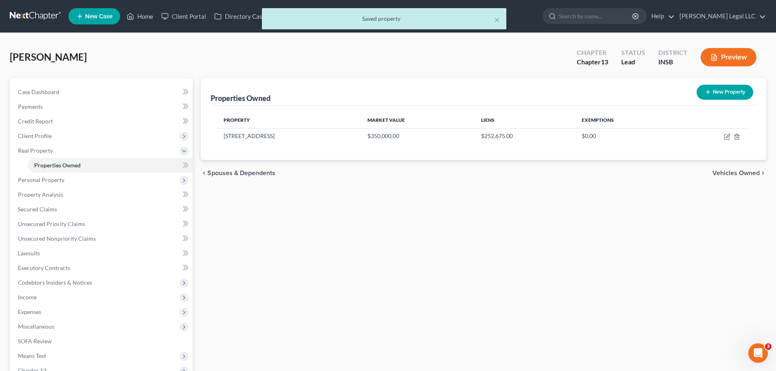
click at [511, 283] on div "Properties Owned New Property Property Market Value Liens Exemptions [STREET_AD…" at bounding box center [483, 262] width 573 height 368
click at [619, 136] on icon "button" at bounding box center [727, 137] width 7 height 7
select select "15"
select select "28"
select select "2"
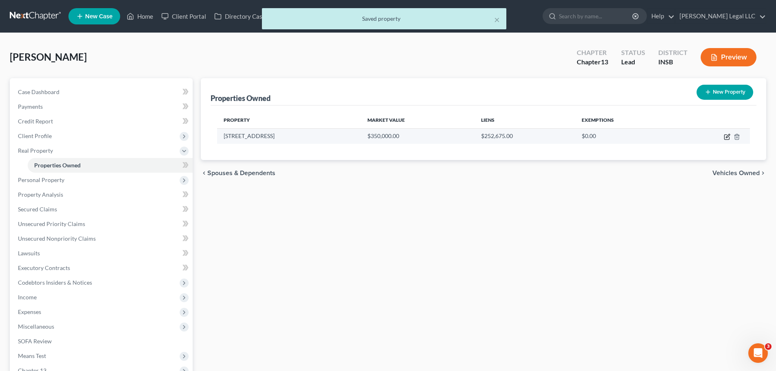
select select "1"
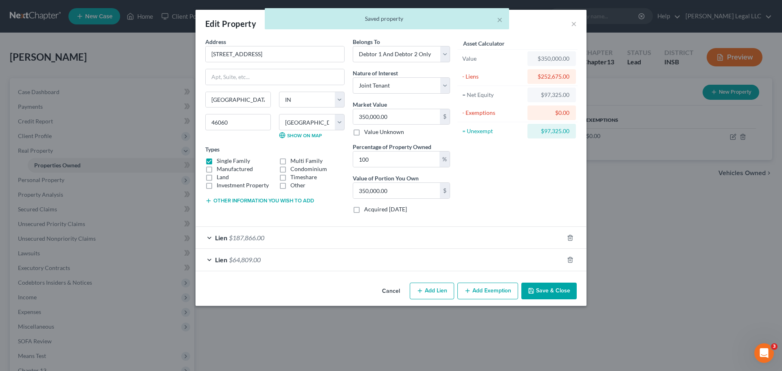
click at [474, 283] on button "Add Exemption" at bounding box center [487, 291] width 61 height 17
select select "2"
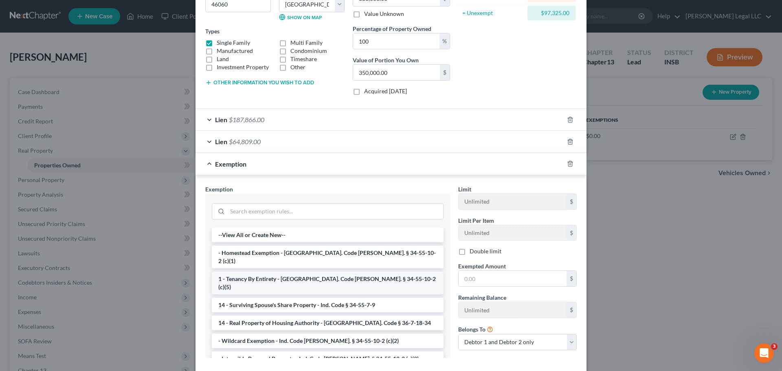
scroll to position [122, 0]
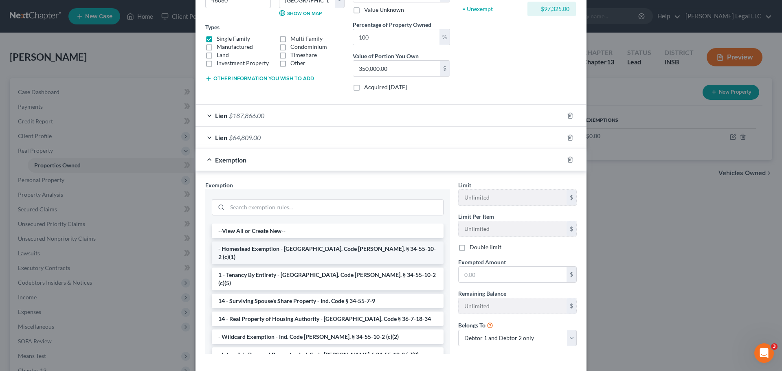
click at [257, 249] on li "- Homestead Exemption - [GEOGRAPHIC_DATA]. Code [PERSON_NAME]. § 34-55-10-2 (c)…" at bounding box center [328, 252] width 232 height 23
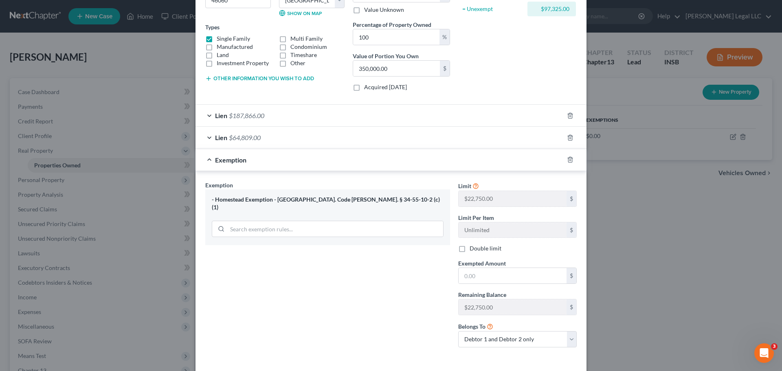
click at [469, 250] on label "Double limit" at bounding box center [485, 248] width 32 height 8
click at [473, 250] on input "Double limit" at bounding box center [475, 246] width 5 height 5
checkbox input "true"
click at [483, 279] on input "text" at bounding box center [513, 275] width 108 height 15
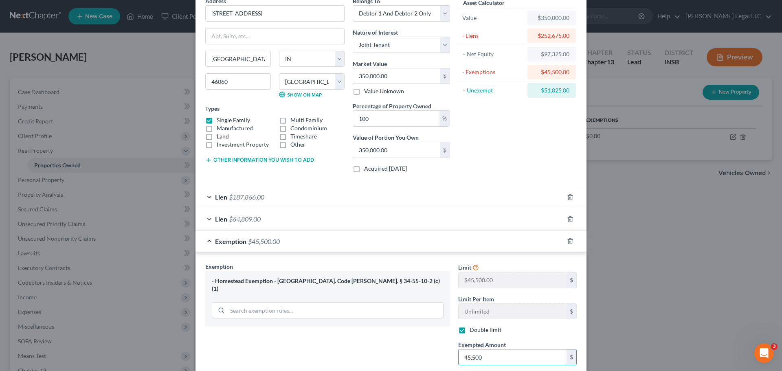
type input "45,500"
click at [504, 141] on div "Asset Calculator Value $350,000.00 - Liens $252,675.00 = Net Equity $97,325.00 …" at bounding box center [517, 88] width 127 height 182
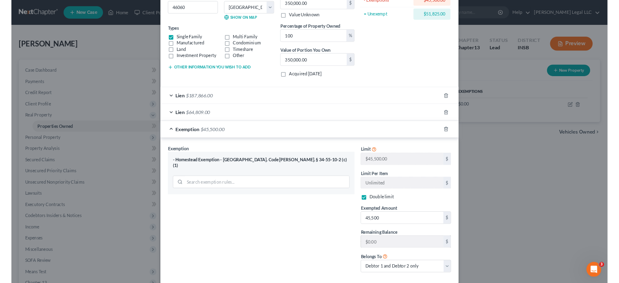
scroll to position [156, 0]
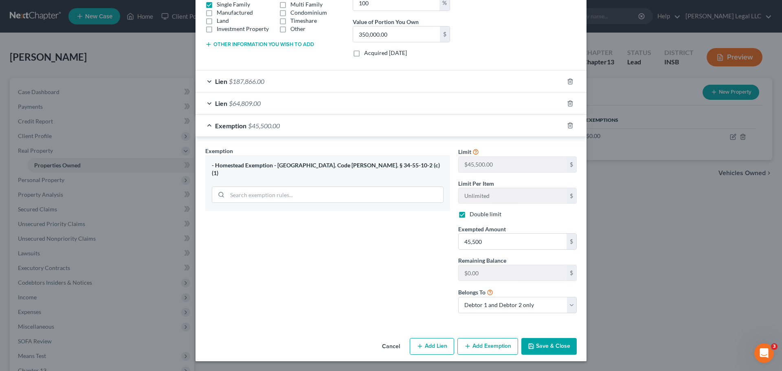
click at [539, 283] on button "Save & Close" at bounding box center [548, 346] width 55 height 17
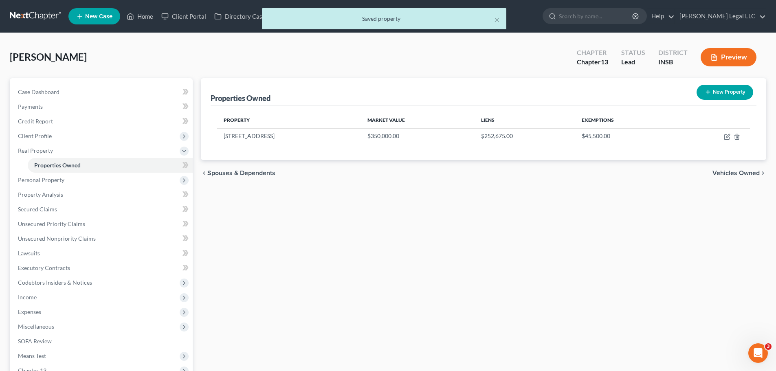
click at [504, 283] on div "Properties Owned New Property Property Market Value Liens Exemptions [STREET_AD…" at bounding box center [483, 262] width 573 height 368
click at [51, 178] on span "Personal Property" at bounding box center [41, 179] width 46 height 7
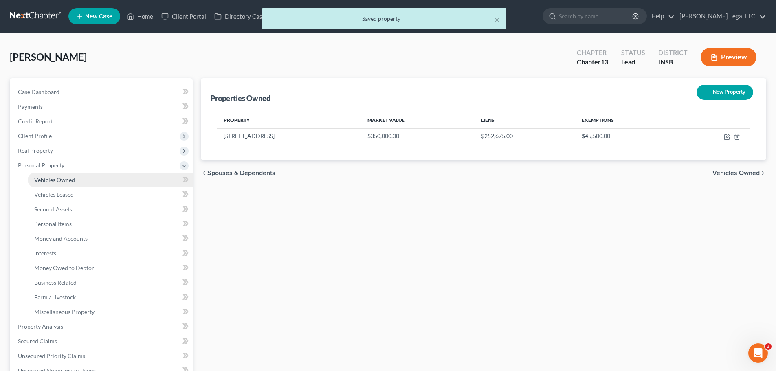
click at [51, 178] on span "Vehicles Owned" at bounding box center [54, 179] width 41 height 7
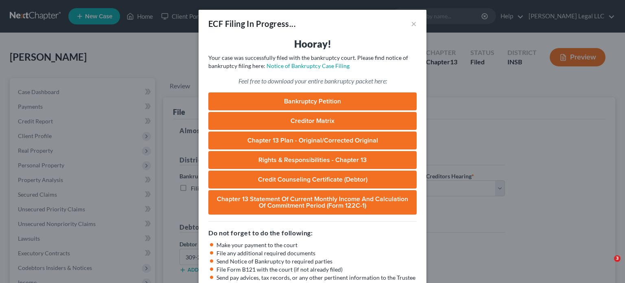
select select "1"
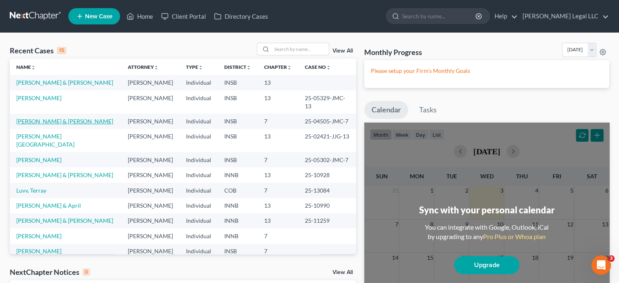
click at [36, 118] on link "[PERSON_NAME] & [PERSON_NAME]" at bounding box center [64, 121] width 97 height 7
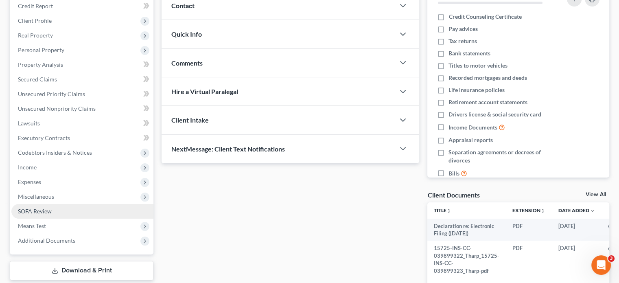
scroll to position [122, 0]
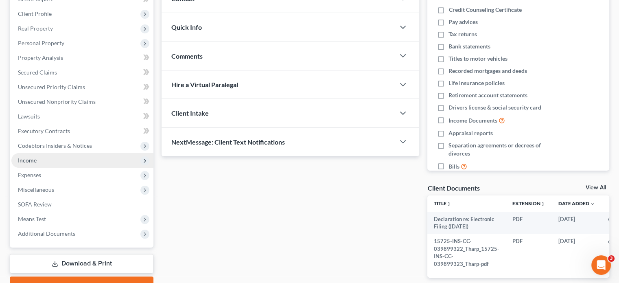
click at [31, 165] on span "Income" at bounding box center [82, 160] width 142 height 15
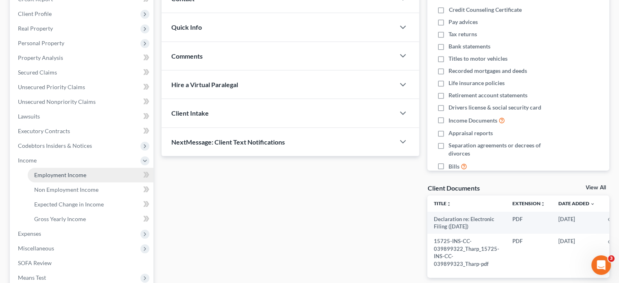
click at [39, 170] on link "Employment Income" at bounding box center [91, 175] width 126 height 15
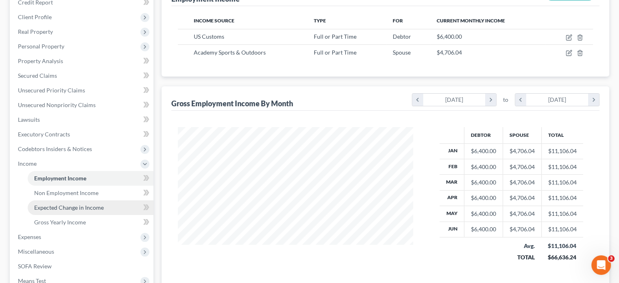
scroll to position [163, 0]
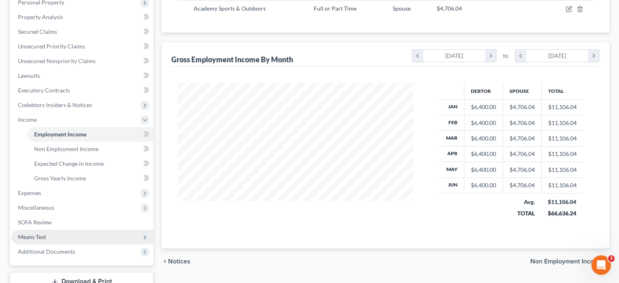
click at [41, 234] on span "Means Test" at bounding box center [32, 236] width 28 height 7
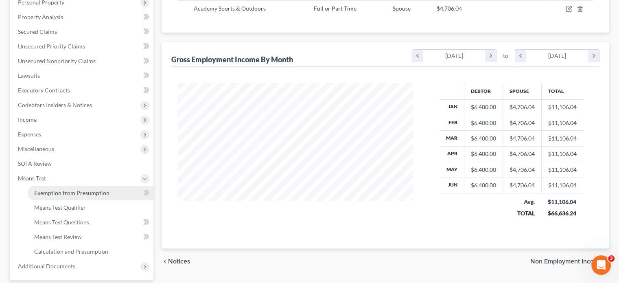
click at [52, 197] on link "Exemption from Presumption" at bounding box center [91, 193] width 126 height 15
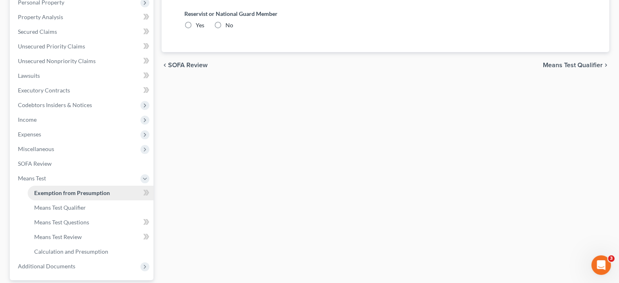
radio input "true"
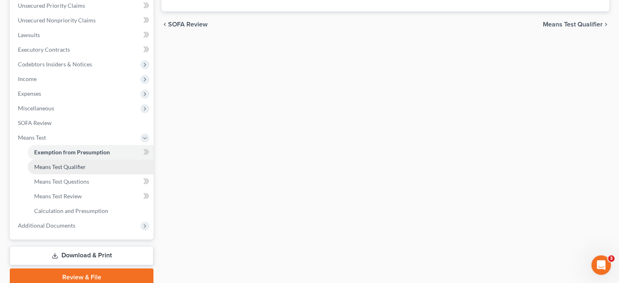
click at [37, 166] on span "Means Test Qualifier" at bounding box center [60, 166] width 52 height 7
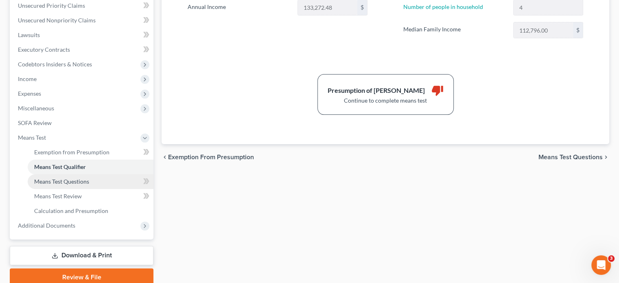
click at [50, 182] on span "Means Test Questions" at bounding box center [61, 181] width 55 height 7
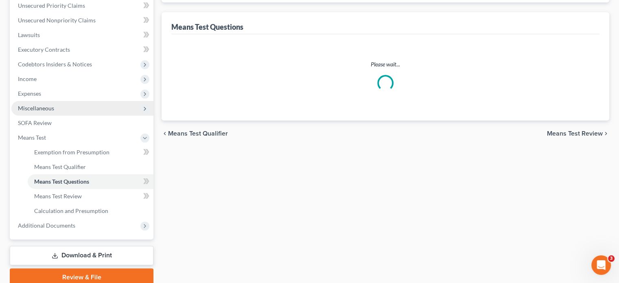
scroll to position [170, 0]
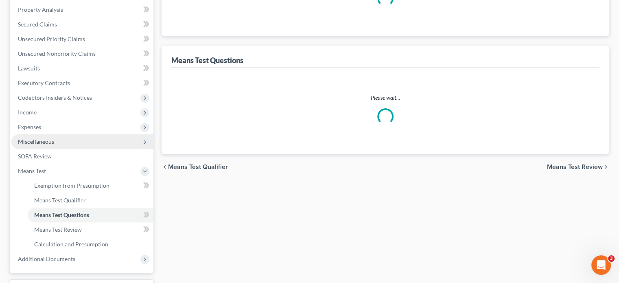
select select "0"
select select "60"
select select "4"
select select "0"
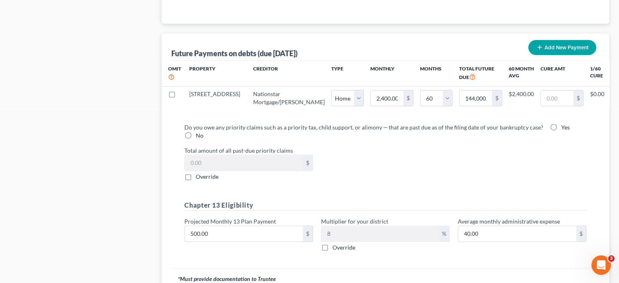
scroll to position [814, 0]
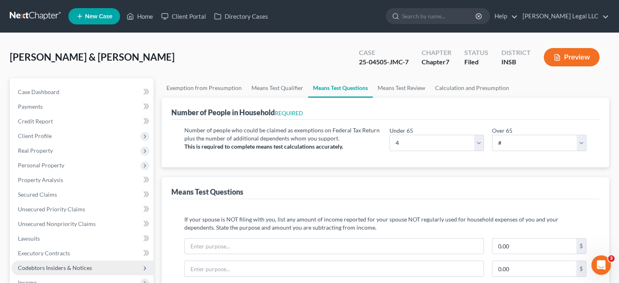
scroll to position [163, 0]
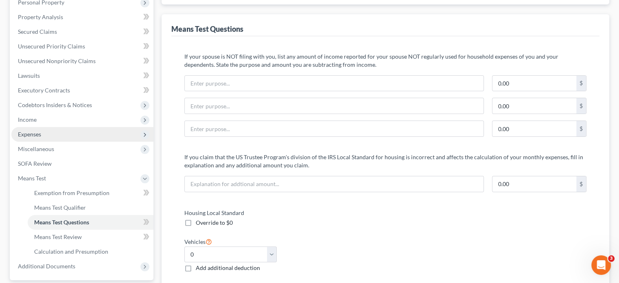
click at [42, 134] on span "Expenses" at bounding box center [82, 134] width 142 height 15
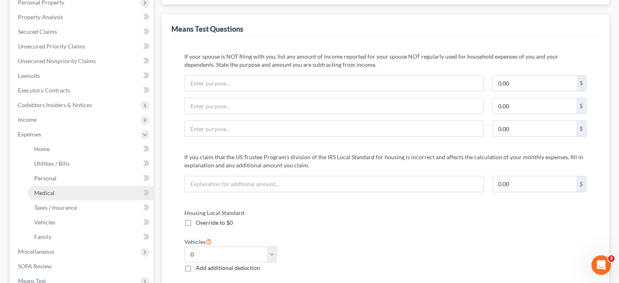
click at [49, 192] on span "Medical" at bounding box center [44, 192] width 20 height 7
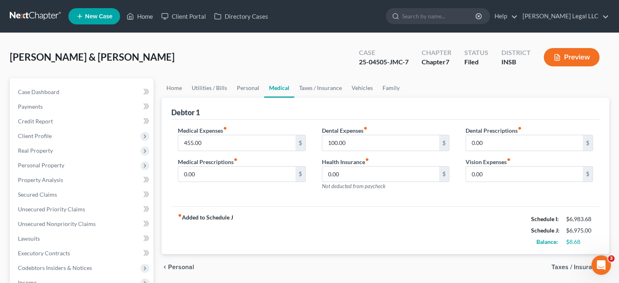
click at [562, 57] on button "Preview" at bounding box center [572, 57] width 56 height 18
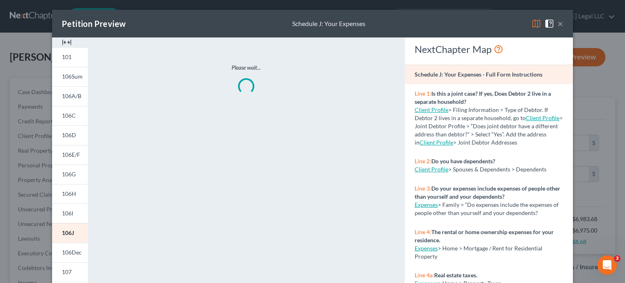
click at [57, 42] on div at bounding box center [70, 42] width 36 height 10
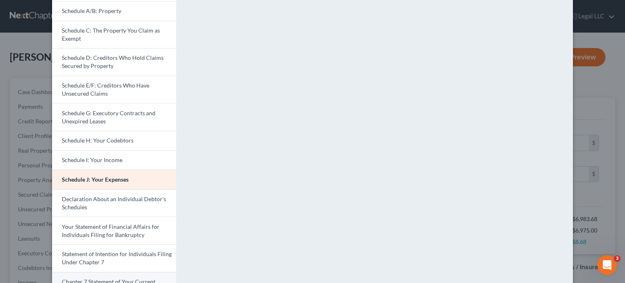
scroll to position [244, 0]
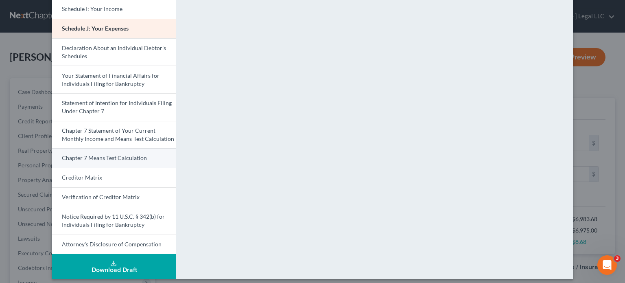
click at [94, 156] on span "Chapter 7 Means Test Calculation" at bounding box center [104, 157] width 85 height 7
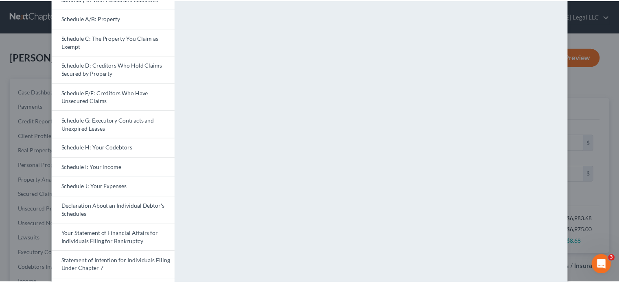
scroll to position [0, 0]
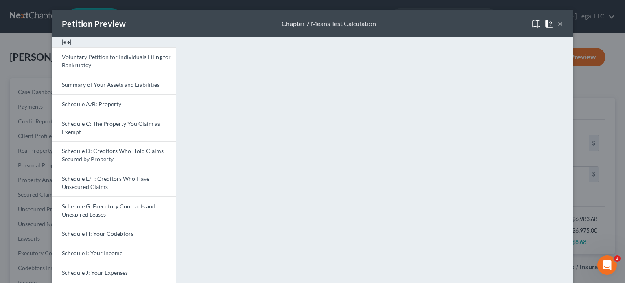
click at [587, 88] on div "Petition Preview Chapter 7 Means Test Calculation × Voluntary Petition for Indi…" at bounding box center [312, 141] width 625 height 283
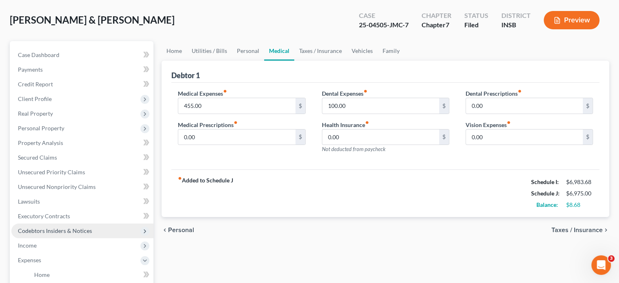
scroll to position [81, 0]
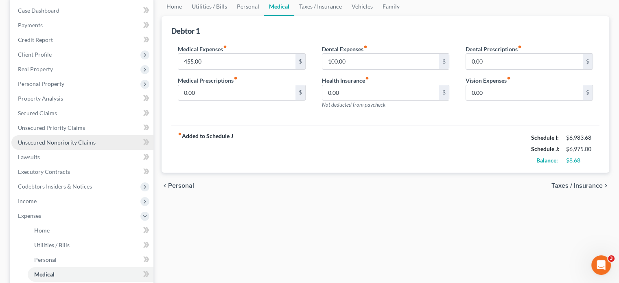
click at [37, 143] on span "Unsecured Nonpriority Claims" at bounding box center [57, 142] width 78 height 7
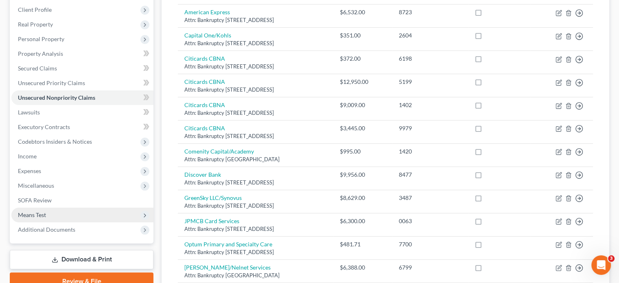
scroll to position [204, 0]
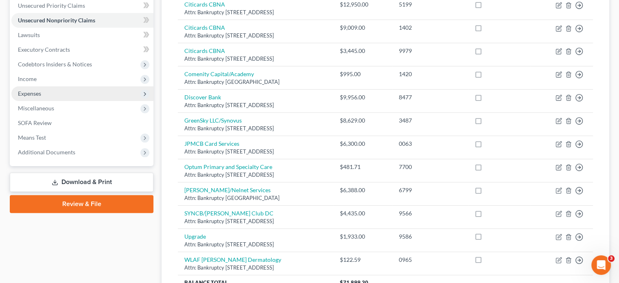
click at [27, 94] on span "Expenses" at bounding box center [29, 93] width 23 height 7
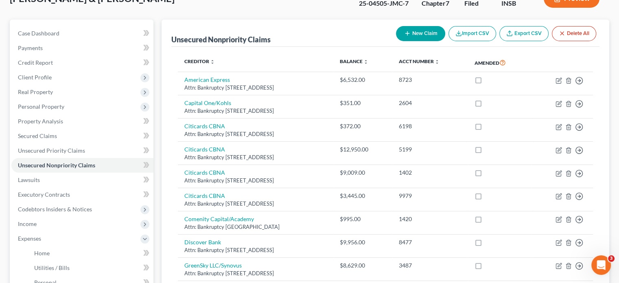
scroll to position [41, 0]
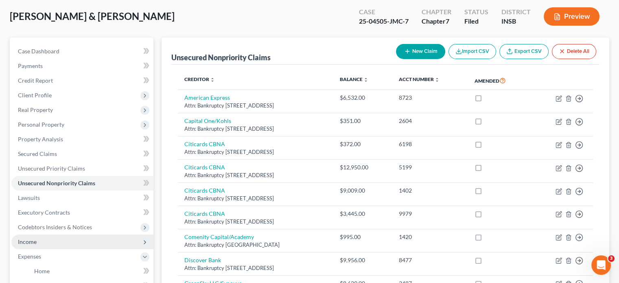
click at [48, 241] on span "Income" at bounding box center [82, 242] width 142 height 15
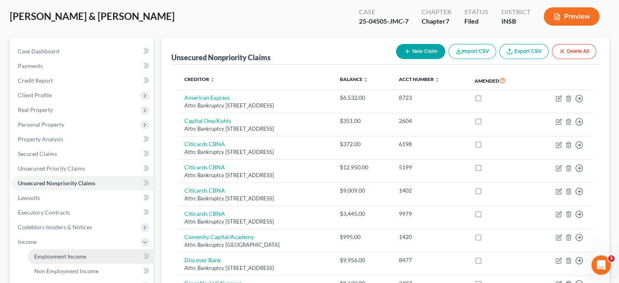
click at [54, 255] on span "Employment Income" at bounding box center [60, 256] width 52 height 7
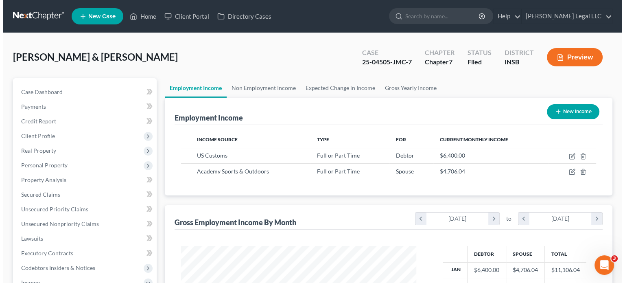
scroll to position [145, 251]
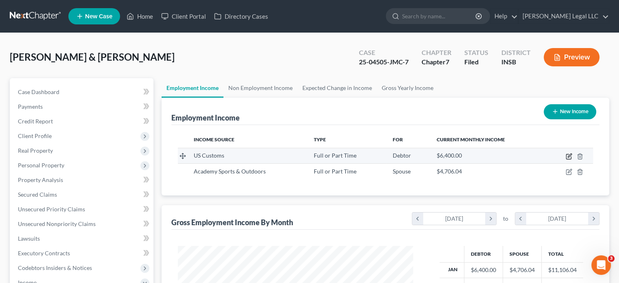
click at [567, 157] on icon "button" at bounding box center [568, 156] width 5 height 5
select select "0"
select select "15"
select select "0"
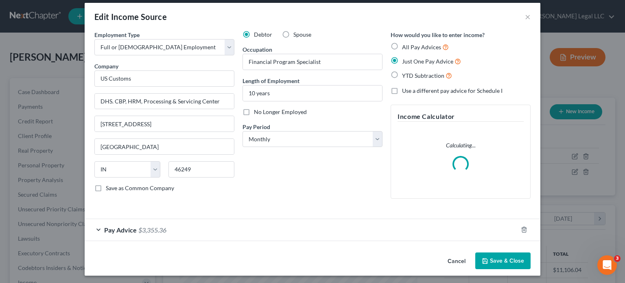
scroll to position [9, 0]
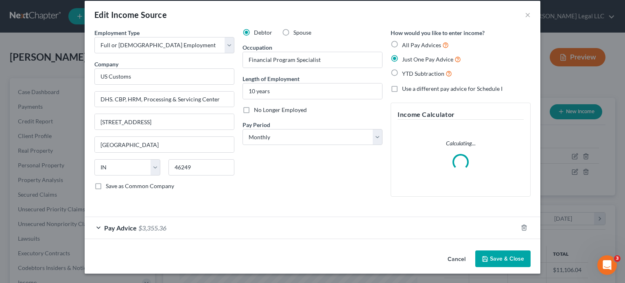
click at [178, 224] on div "Pay Advice $3,355.36" at bounding box center [301, 228] width 433 height 22
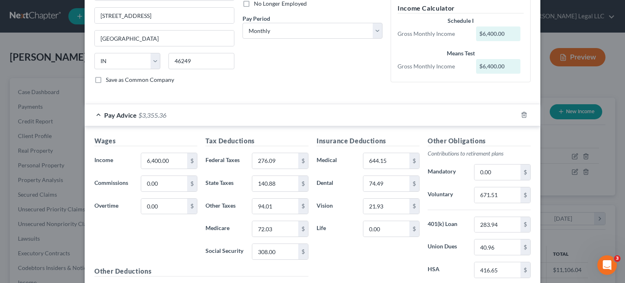
scroll to position [90, 0]
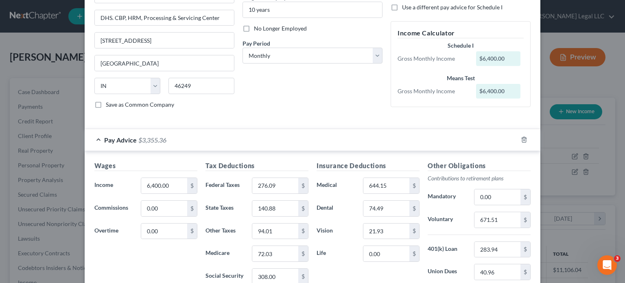
click at [327, 100] on div "Debtor Spouse Occupation Financial Program Specialist Length of Employment 10 y…" at bounding box center [313, 31] width 148 height 168
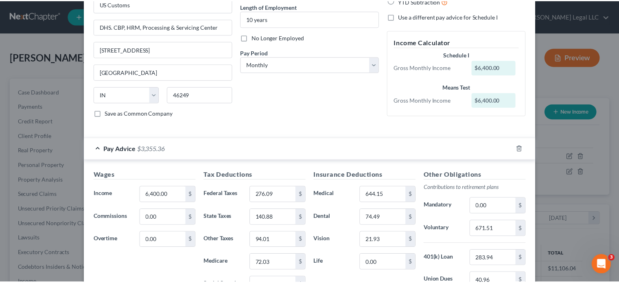
scroll to position [0, 0]
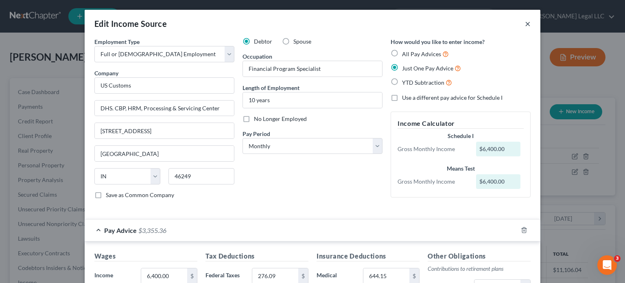
click at [526, 24] on button "×" at bounding box center [528, 24] width 6 height 10
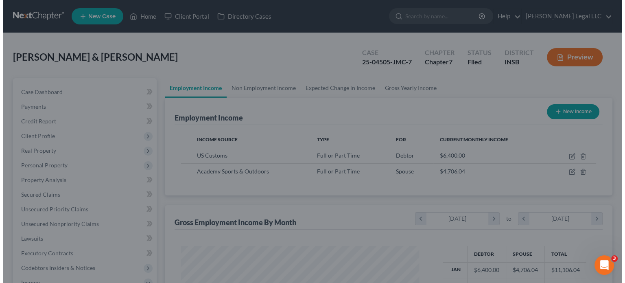
scroll to position [407051, 406945]
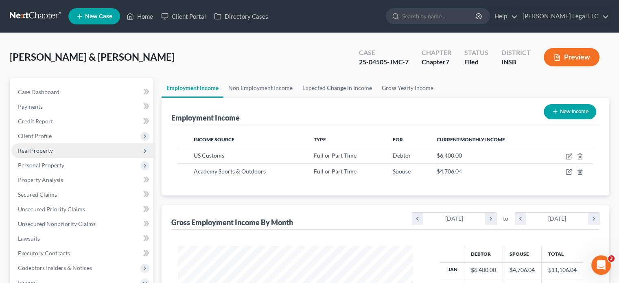
click at [40, 151] on span "Real Property" at bounding box center [35, 150] width 35 height 7
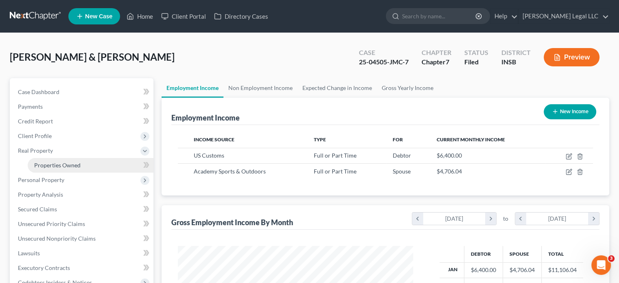
click at [55, 168] on span "Properties Owned" at bounding box center [57, 165] width 46 height 7
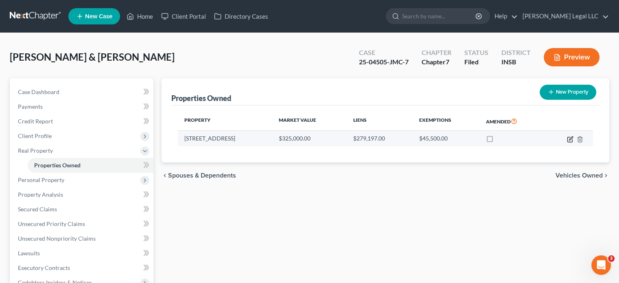
click at [570, 140] on icon "button" at bounding box center [570, 139] width 7 height 7
select select "15"
select select "2"
select select "1"
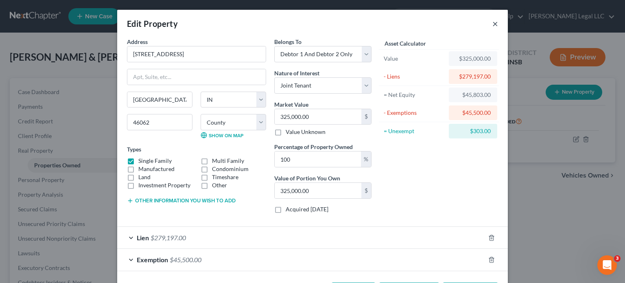
click at [494, 23] on button "×" at bounding box center [496, 24] width 6 height 10
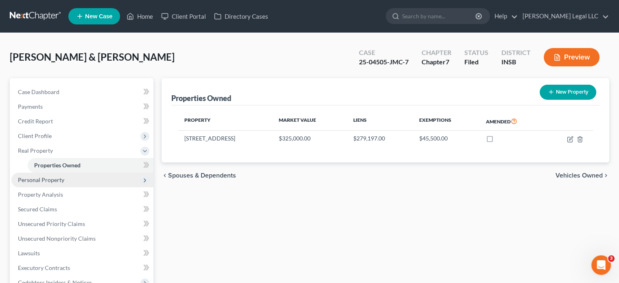
click at [37, 180] on span "Personal Property" at bounding box center [41, 179] width 46 height 7
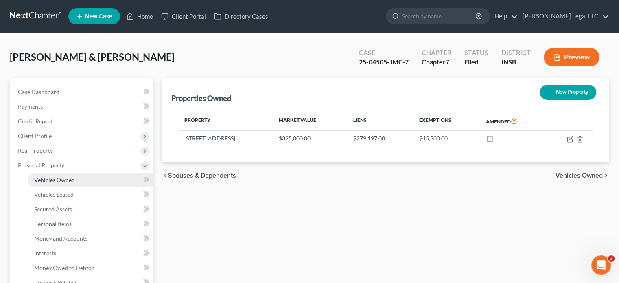
click at [48, 184] on link "Vehicles Owned" at bounding box center [91, 180] width 126 height 15
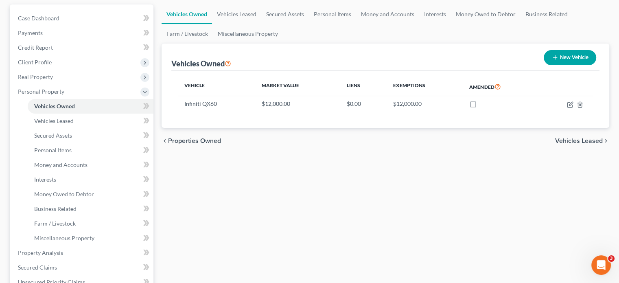
scroll to position [81, 0]
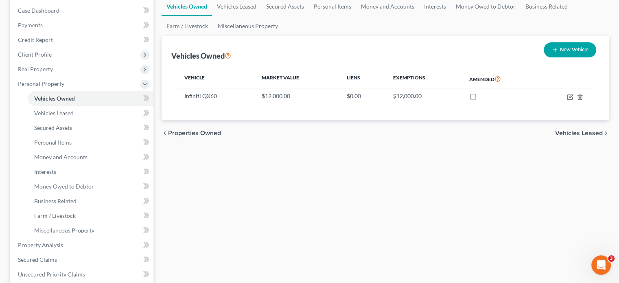
click at [511, 203] on div "Vehicles Owned Vehicles Leased Secured Assets Personal Items Money and Accounts…" at bounding box center [386, 239] width 456 height 485
click at [410, 180] on div "Vehicles Owned Vehicles Leased Secured Assets Personal Items Money and Accounts…" at bounding box center [386, 239] width 456 height 485
